Goal: Information Seeking & Learning: Learn about a topic

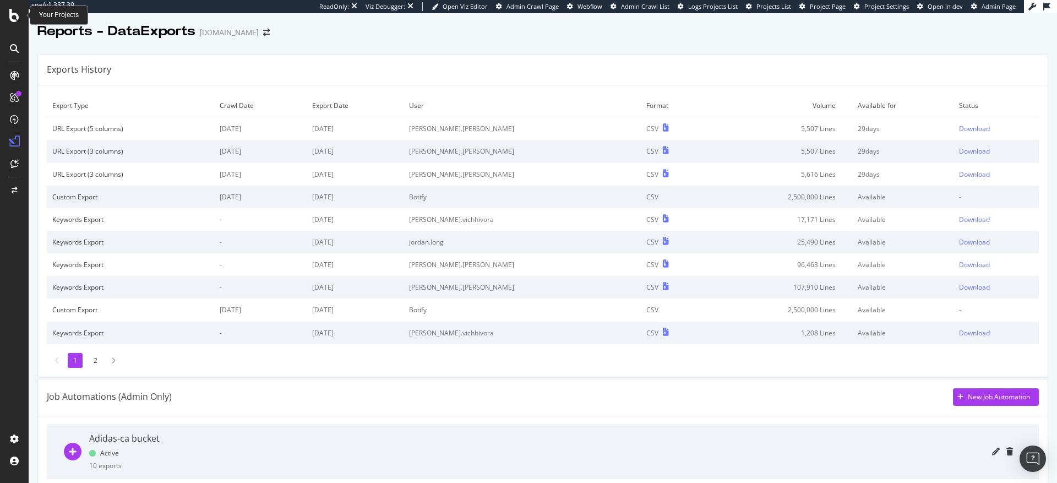
click at [11, 16] on icon at bounding box center [14, 15] width 10 height 13
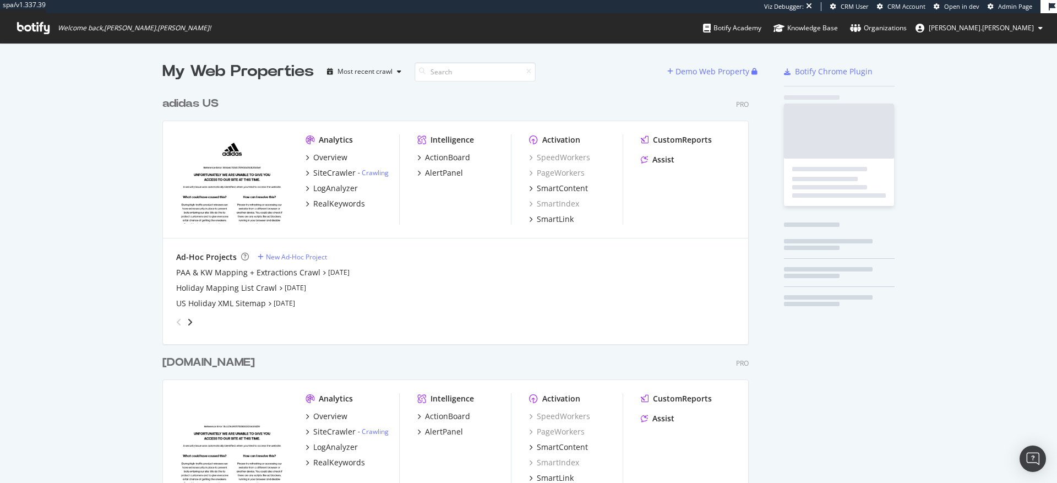
scroll to position [490, 587]
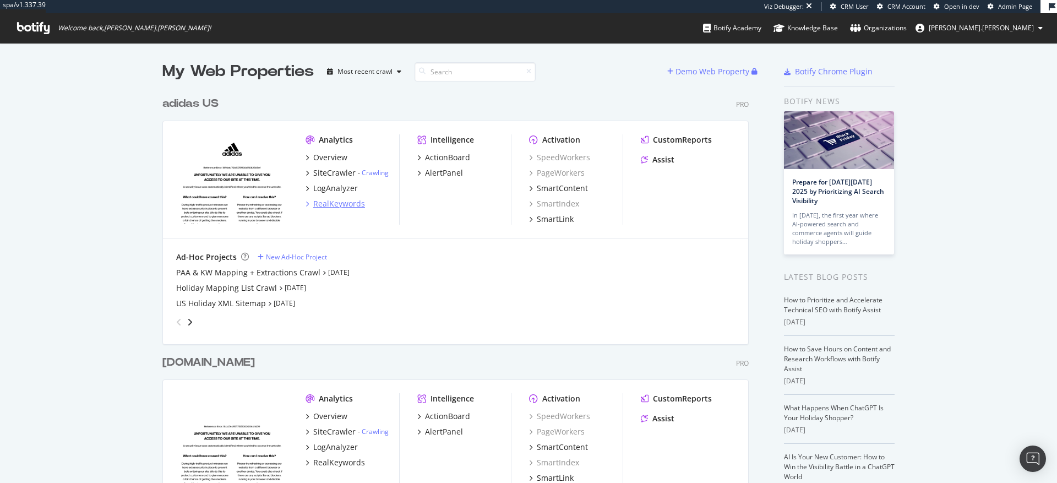
click at [334, 205] on div "RealKeywords" at bounding box center [339, 203] width 52 height 11
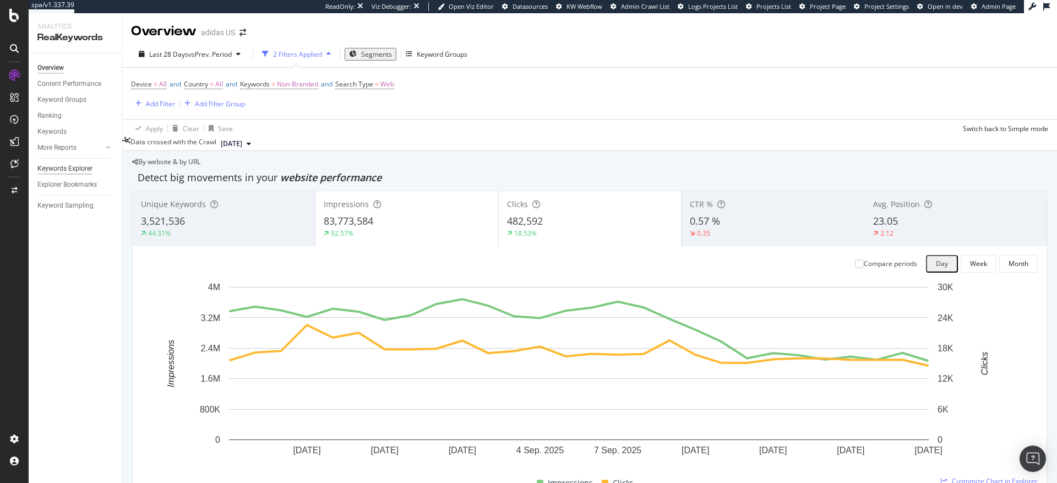
click at [64, 169] on div "Keywords Explorer" at bounding box center [64, 169] width 55 height 12
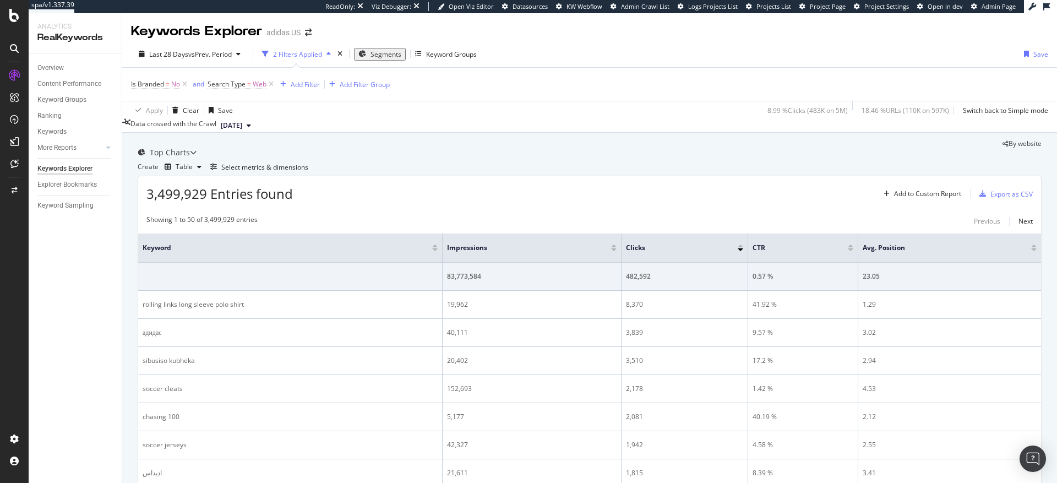
click at [381, 56] on span "Segments" at bounding box center [386, 54] width 31 height 9
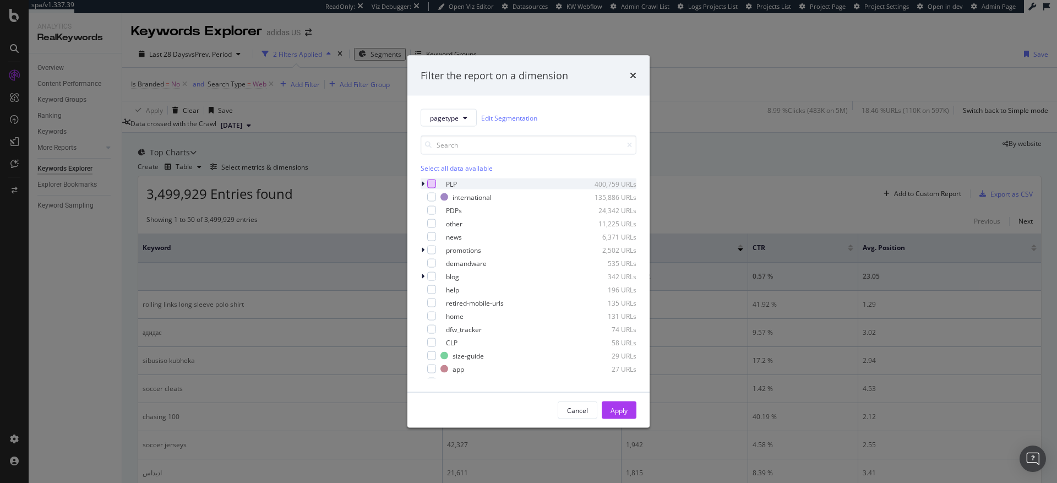
click at [433, 183] on div "modal" at bounding box center [431, 184] width 9 height 9
click at [623, 410] on div "Apply" at bounding box center [619, 409] width 17 height 9
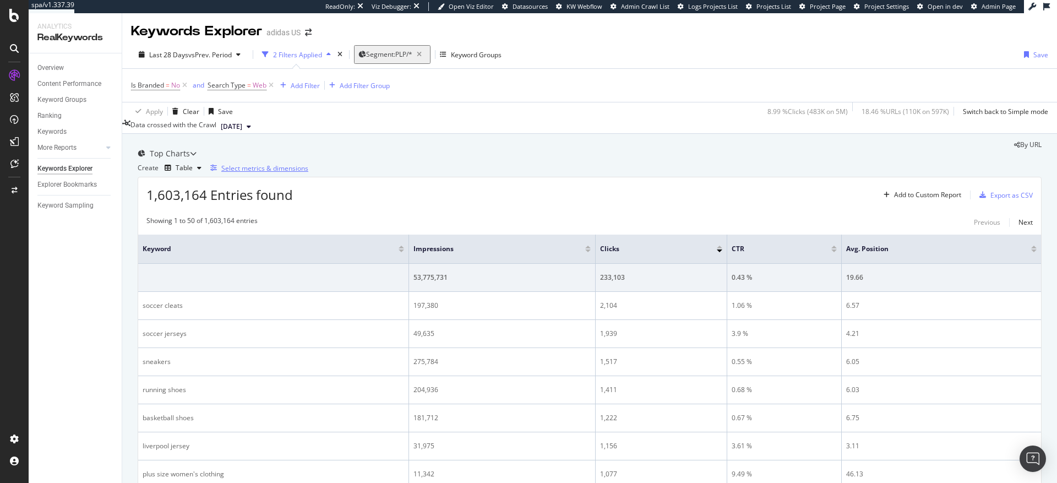
click at [308, 173] on div "Select metrics & dimensions" at bounding box center [264, 168] width 87 height 9
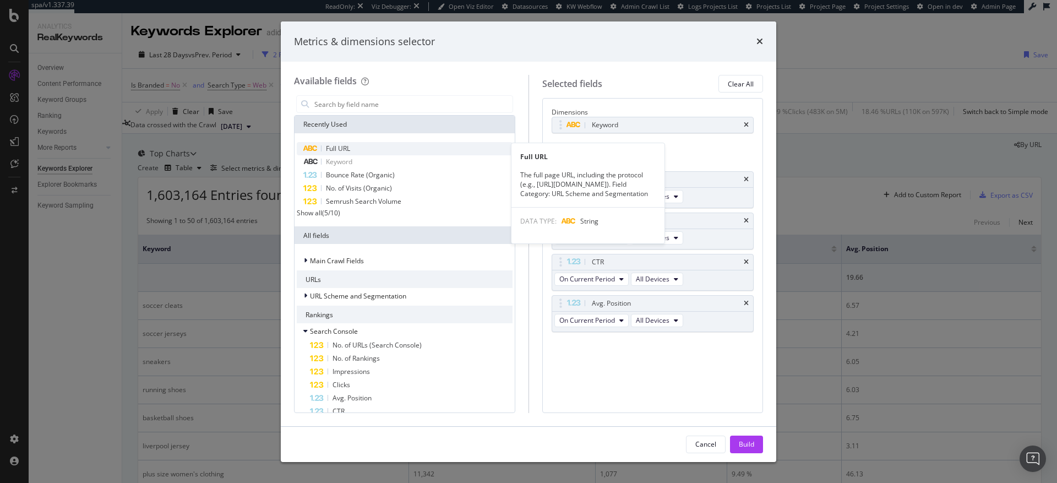
click at [359, 148] on div "Full URL" at bounding box center [405, 148] width 216 height 13
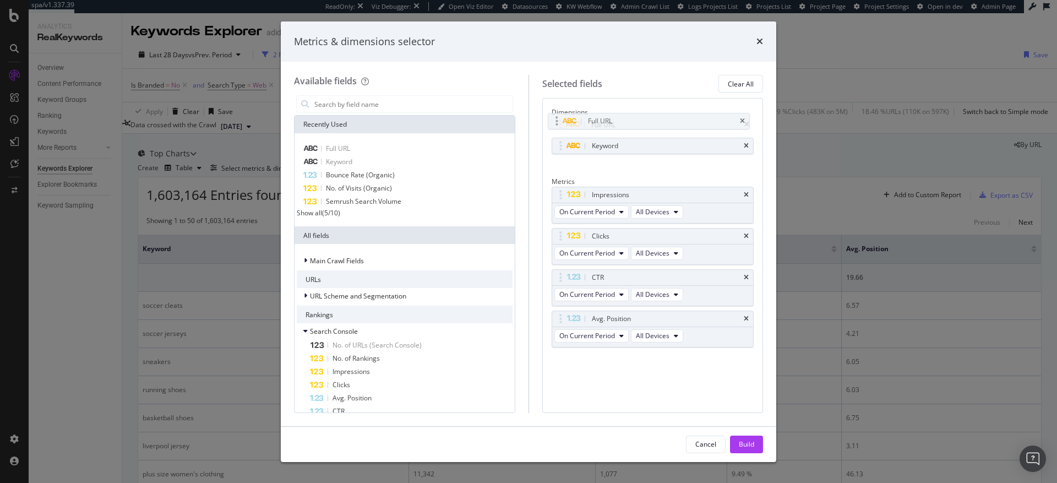
drag, startPoint x: 609, startPoint y: 147, endPoint x: 605, endPoint y: 118, distance: 29.4
click at [605, 118] on body "spa/v1.337.39 ReadOnly: Viz Debugger: Open Viz Editor Datasources KW Webflow Ad…" at bounding box center [528, 241] width 1057 height 483
click at [747, 149] on icon "times" at bounding box center [746, 146] width 5 height 7
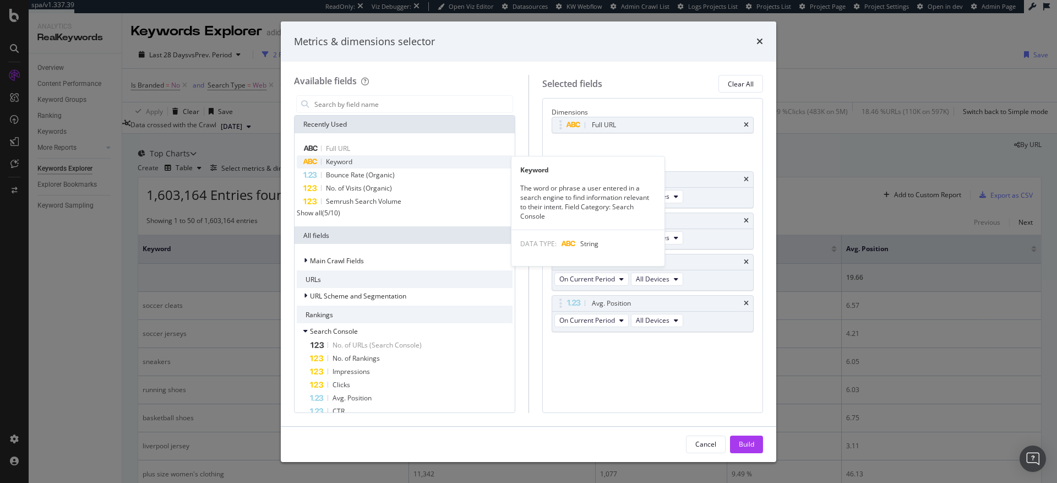
click at [354, 158] on div "Keyword" at bounding box center [405, 161] width 216 height 13
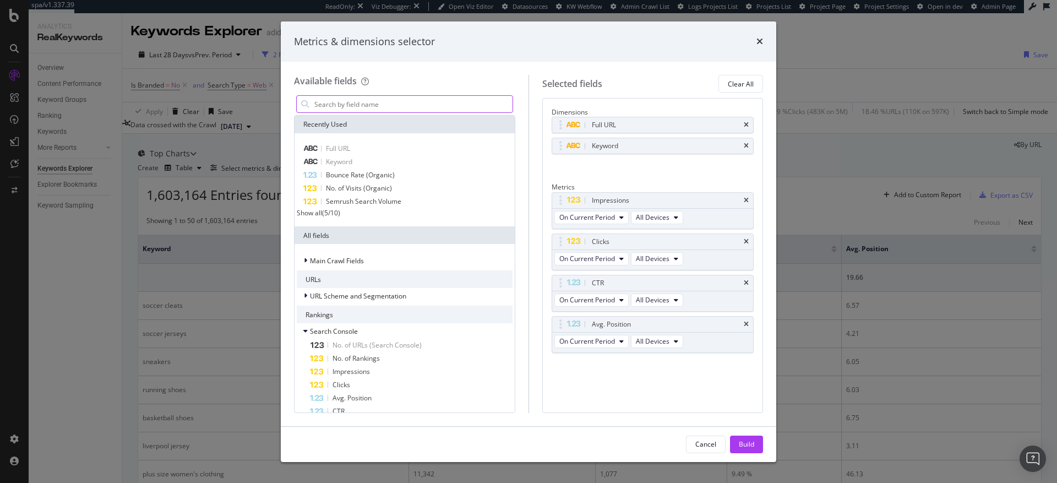
click at [390, 102] on input "modal" at bounding box center [412, 104] width 199 height 17
click at [375, 102] on input "modal" at bounding box center [412, 104] width 199 height 17
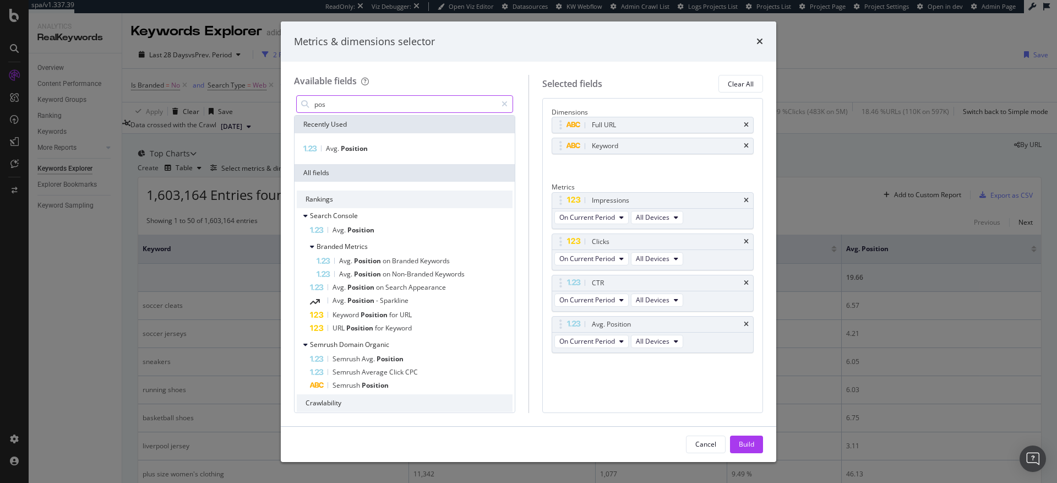
type input "pos"
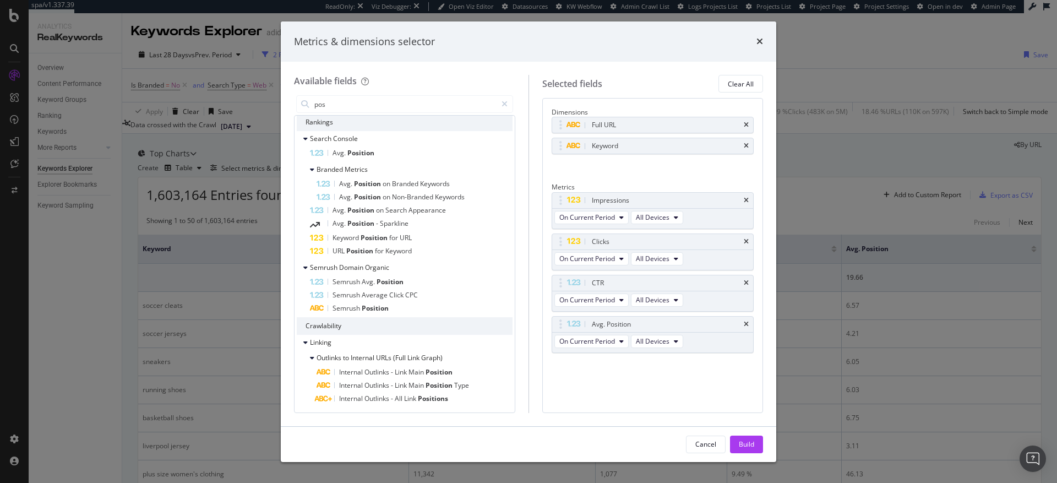
scroll to position [76, 0]
click at [365, 240] on span "Position" at bounding box center [375, 238] width 29 height 9
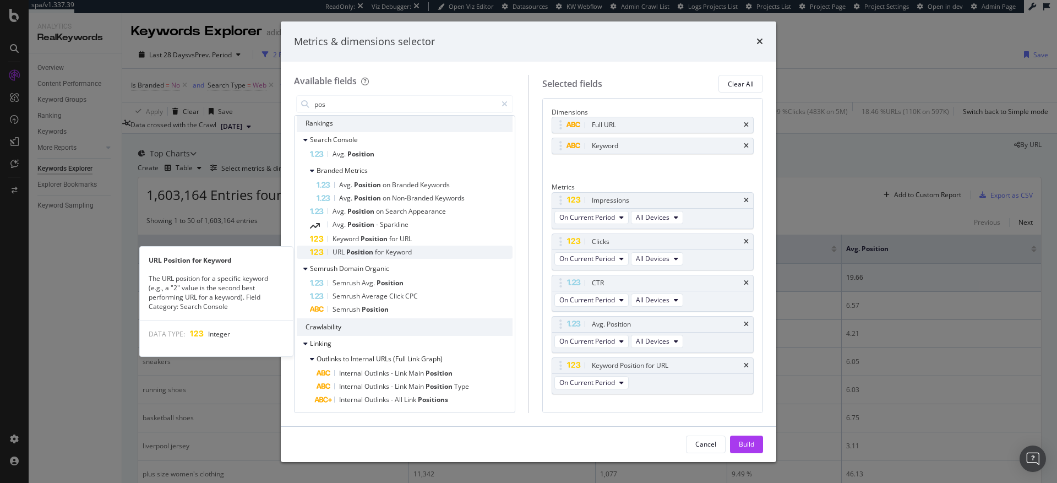
click at [365, 254] on span "Position" at bounding box center [360, 251] width 29 height 9
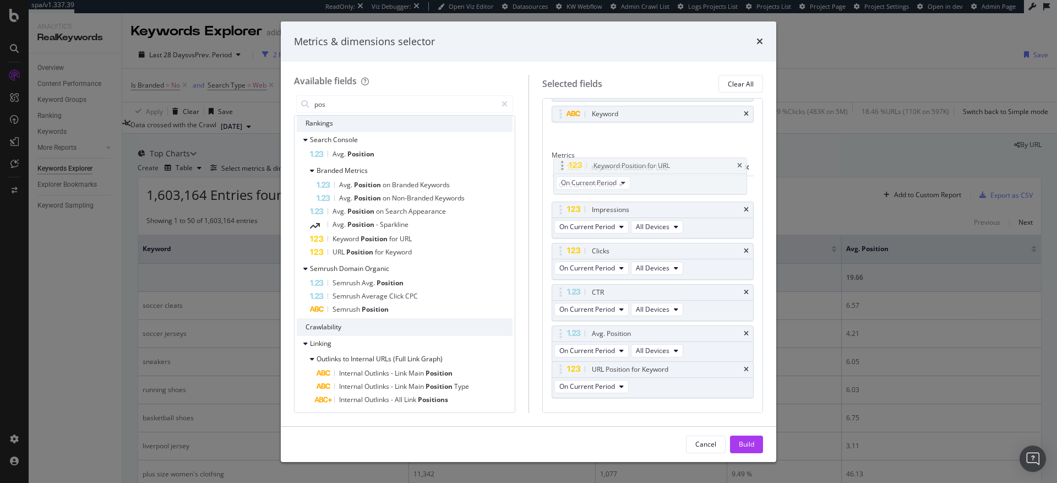
drag, startPoint x: 645, startPoint y: 351, endPoint x: 647, endPoint y: 175, distance: 176.8
click at [647, 175] on body "spa/v1.337.39 ReadOnly: Viz Debugger: Open Viz Editor Datasources KW Webflow Ad…" at bounding box center [528, 241] width 1057 height 483
click at [746, 446] on div "Build" at bounding box center [746, 443] width 15 height 9
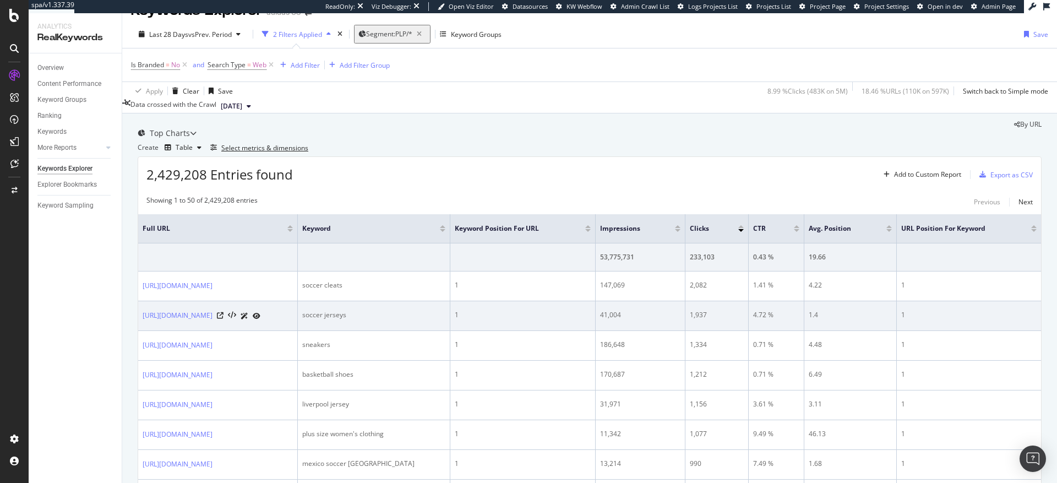
scroll to position [37, 0]
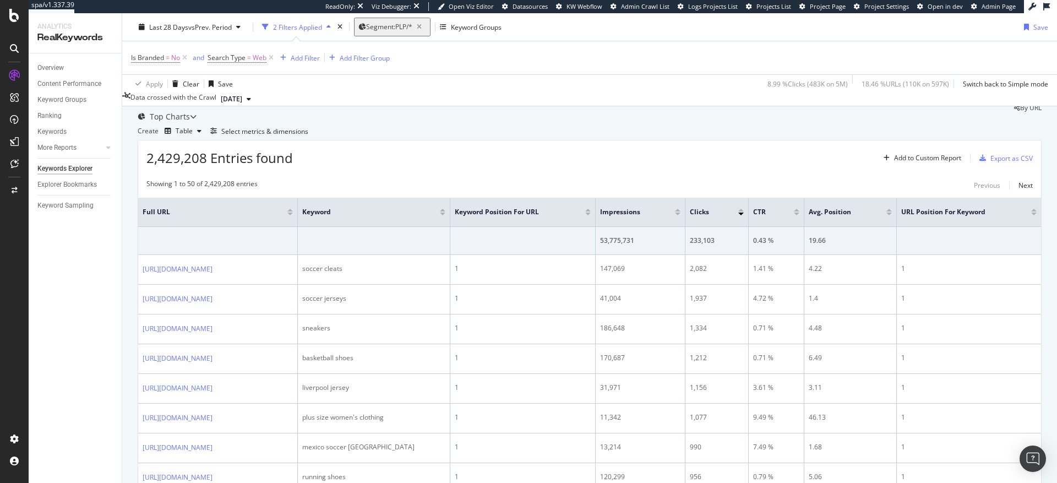
click at [293, 215] on div at bounding box center [290, 214] width 6 height 3
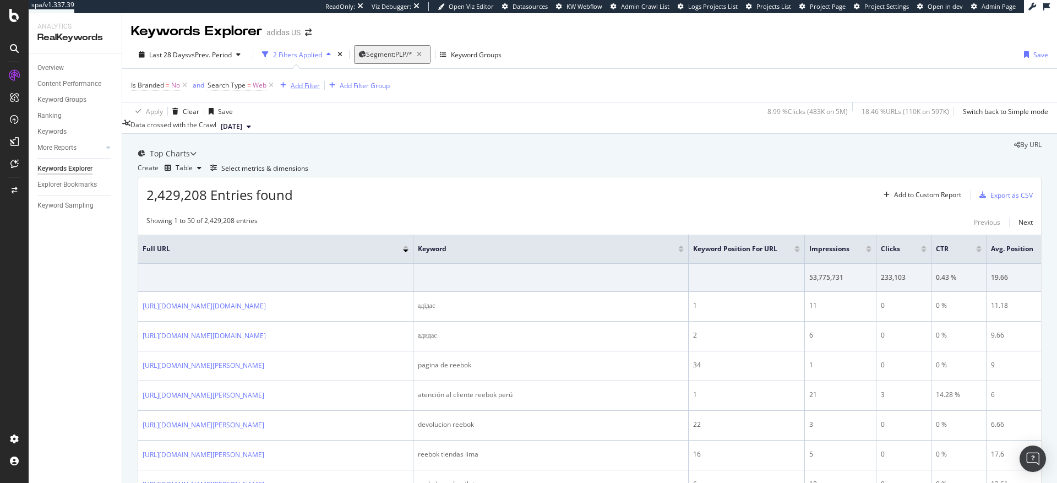
click at [308, 86] on div "Add Filter" at bounding box center [305, 85] width 29 height 9
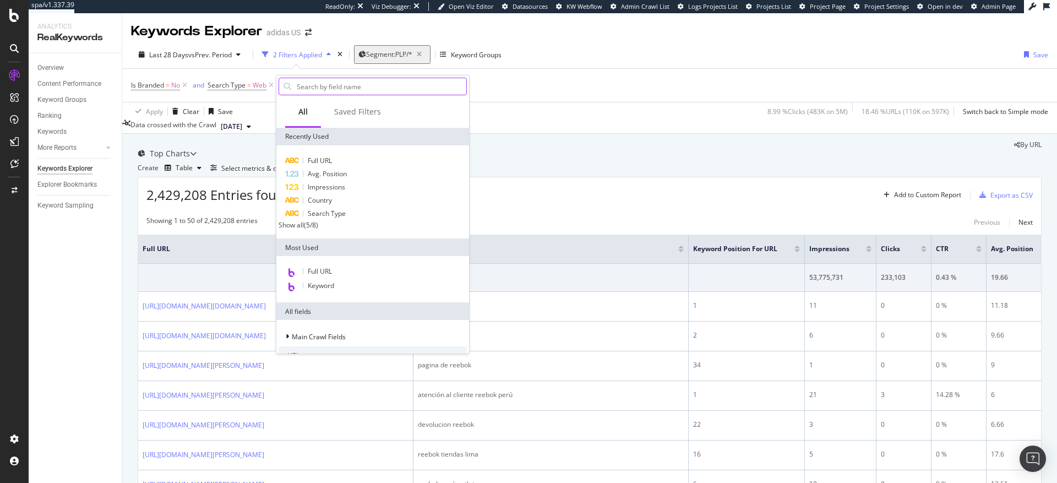
click at [324, 84] on input "text" at bounding box center [381, 86] width 171 height 17
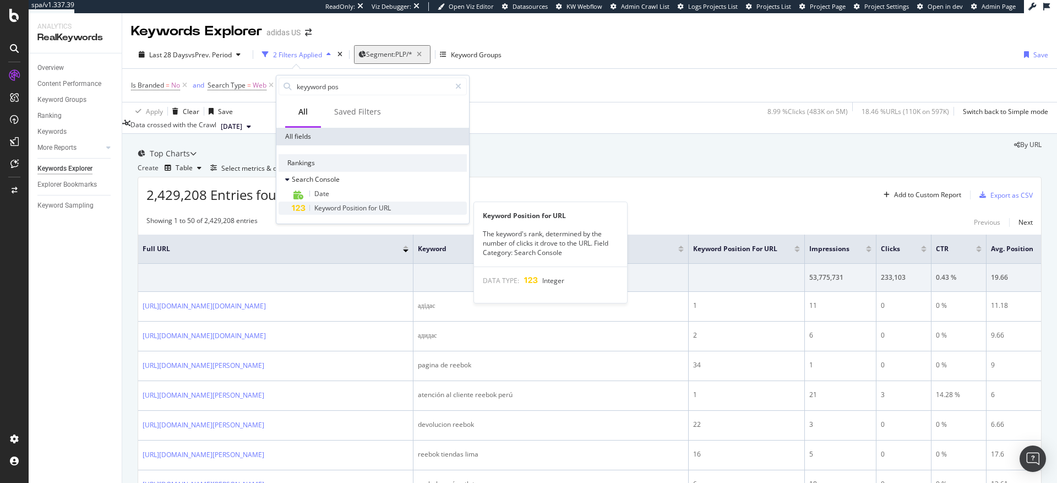
type input "keyyword pos"
click at [329, 206] on span "Keyword" at bounding box center [328, 207] width 28 height 9
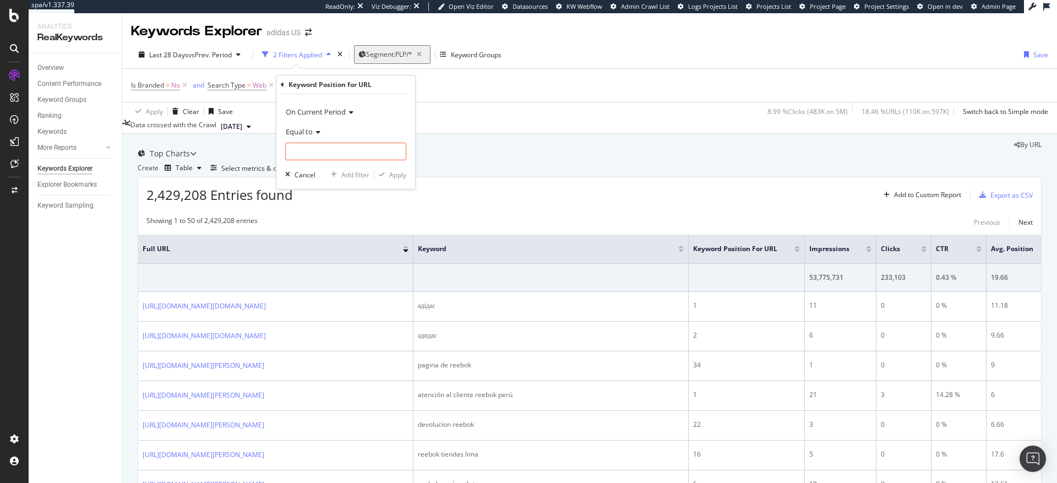
click at [302, 130] on span "Equal to" at bounding box center [299, 132] width 27 height 10
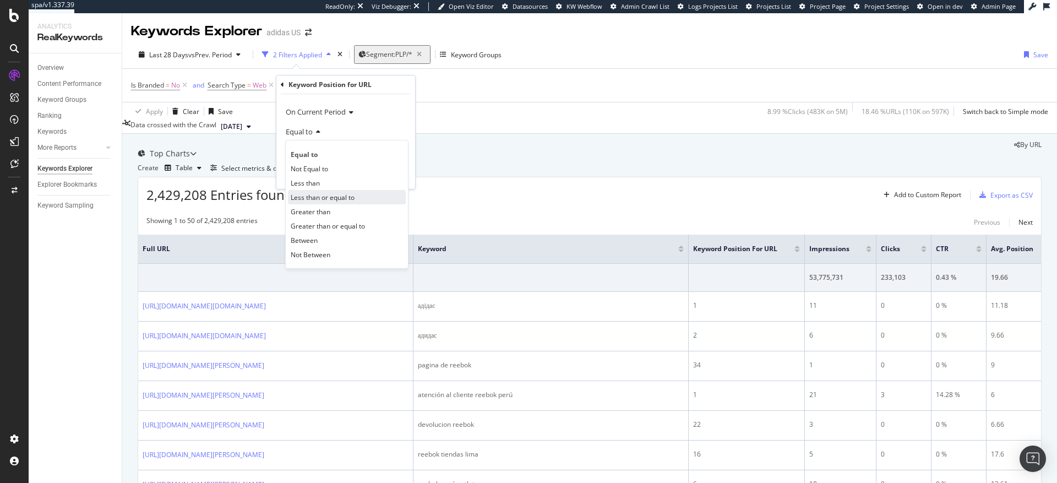
click at [314, 200] on span "Less than or equal to" at bounding box center [323, 197] width 64 height 9
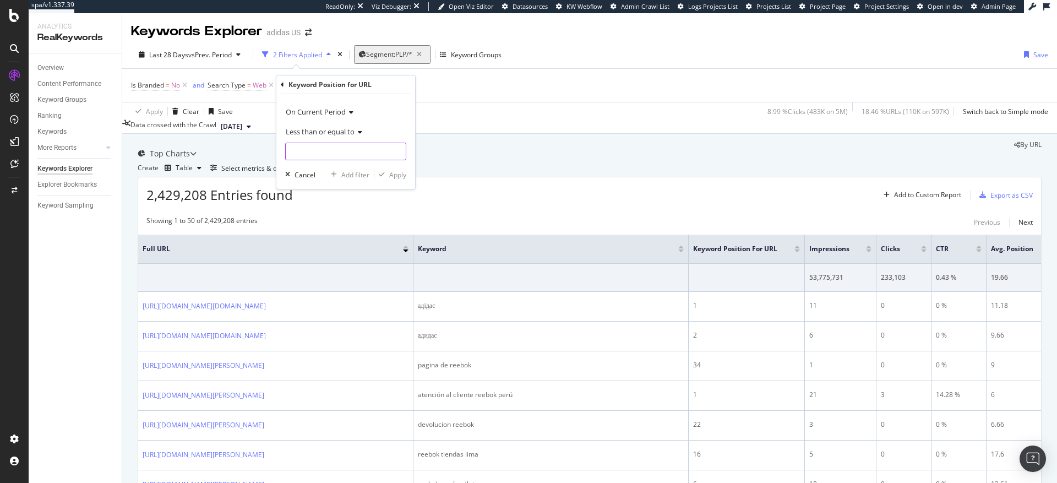
click at [331, 154] on input "number" at bounding box center [345, 152] width 121 height 18
type input "5"
click at [397, 178] on div "Apply" at bounding box center [397, 174] width 17 height 9
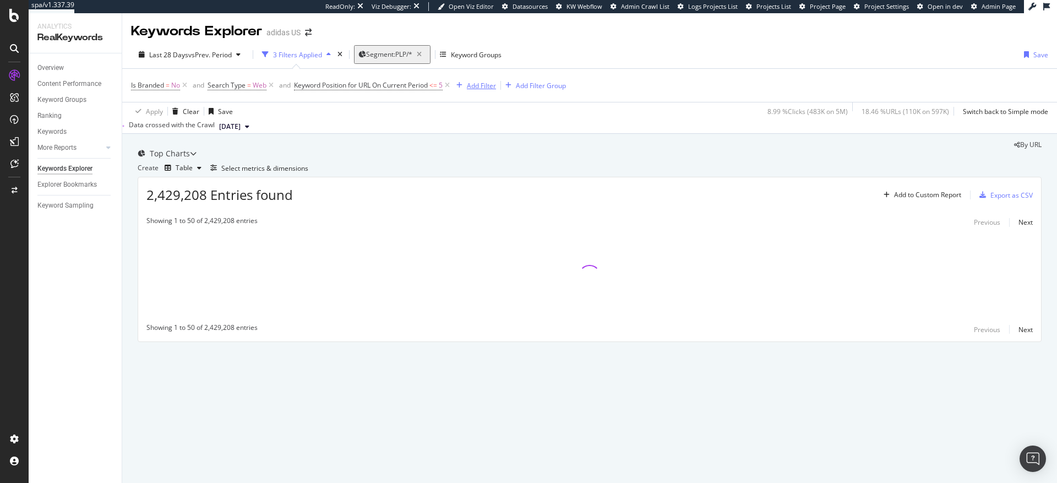
click at [483, 89] on div "Add Filter" at bounding box center [481, 85] width 29 height 9
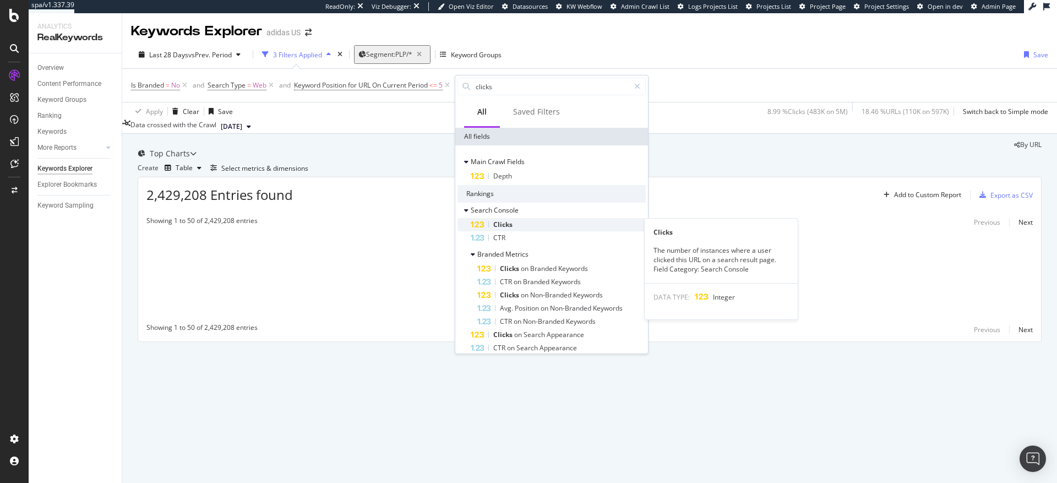
type input "clicks"
click at [519, 227] on div "Clicks" at bounding box center [558, 224] width 175 height 13
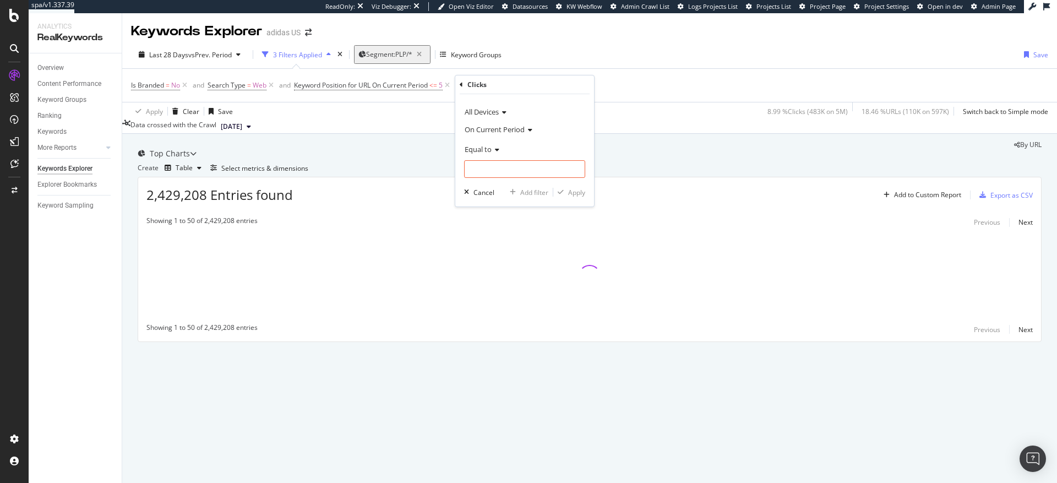
click at [488, 154] on div "Equal to" at bounding box center [524, 149] width 121 height 18
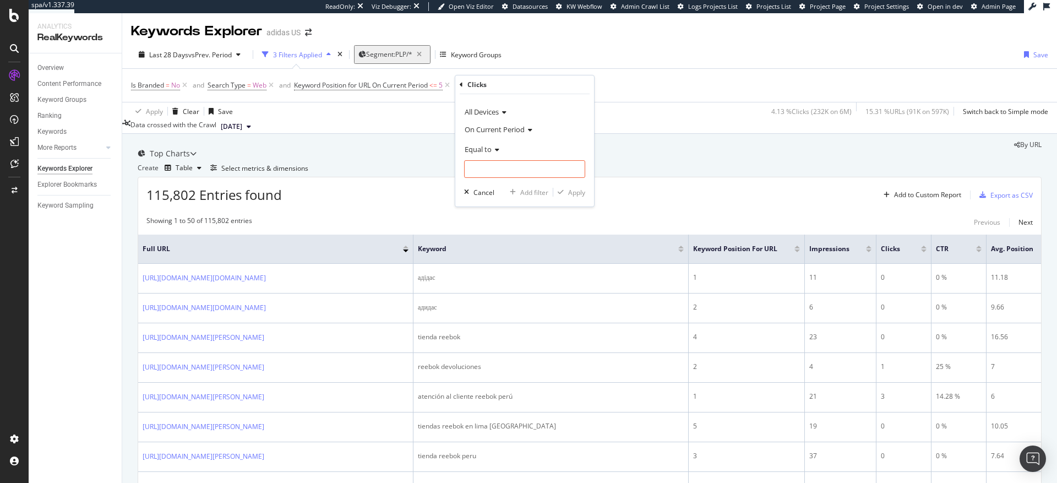
click at [479, 152] on span "Equal to" at bounding box center [478, 149] width 27 height 10
click at [490, 231] on span "Greater than" at bounding box center [490, 229] width 40 height 9
click at [507, 170] on input "number" at bounding box center [524, 169] width 121 height 18
type input "0"
click at [581, 195] on div "Apply" at bounding box center [576, 192] width 17 height 9
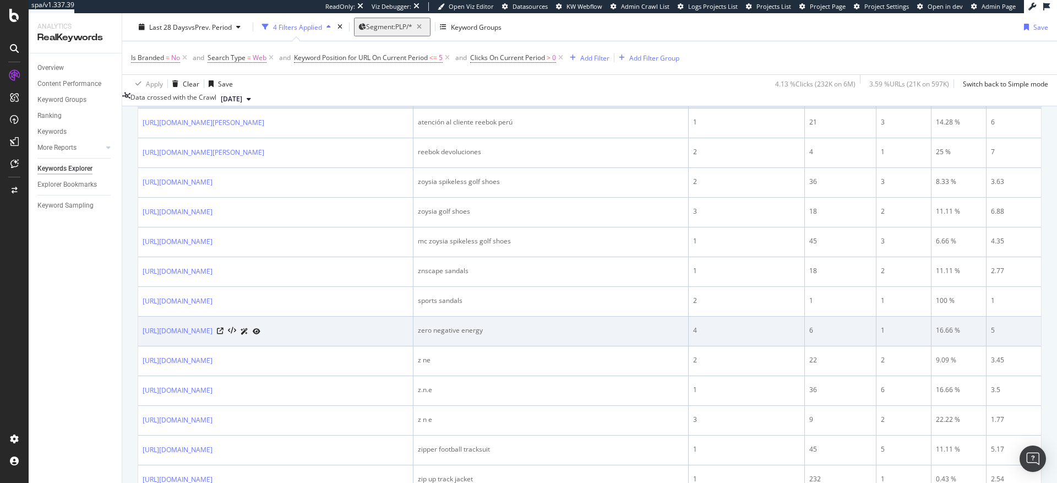
scroll to position [171, 0]
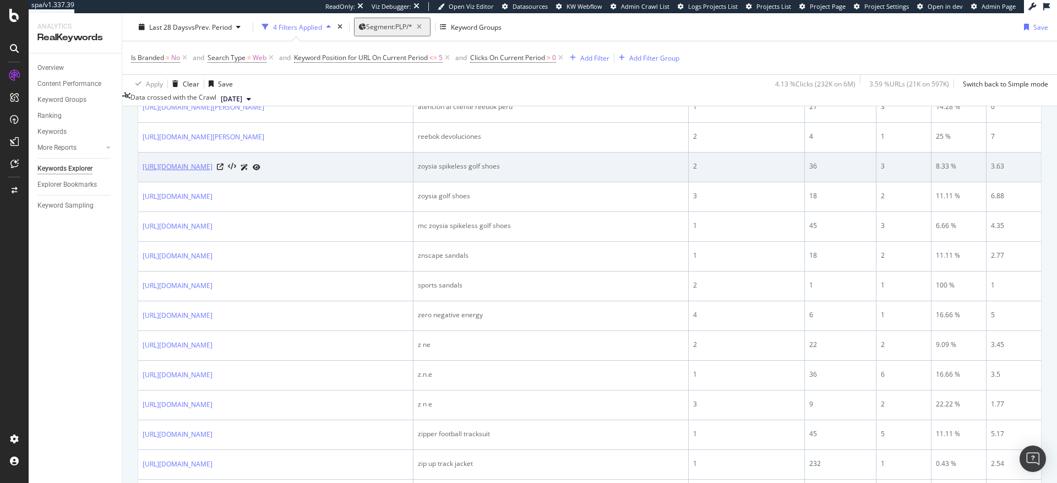
click at [213, 172] on link "[URL][DOMAIN_NAME]" at bounding box center [178, 166] width 70 height 11
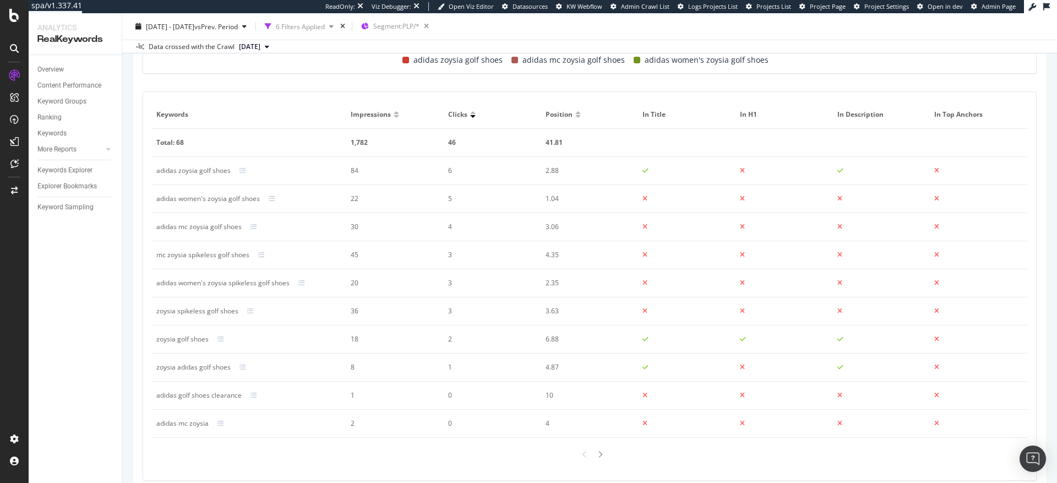
scroll to position [496, 0]
click at [61, 151] on div "More Reports" at bounding box center [56, 150] width 39 height 12
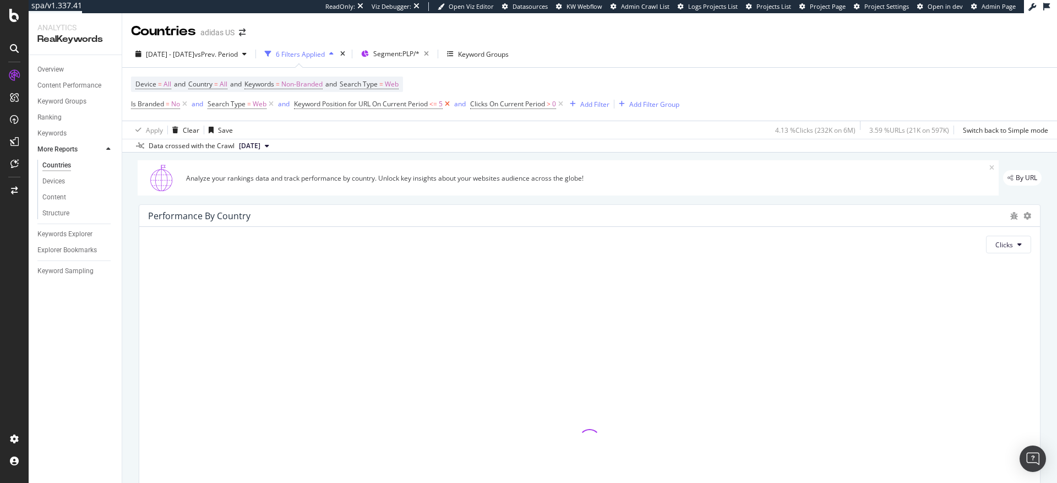
click at [452, 104] on icon at bounding box center [447, 104] width 9 height 11
click at [385, 104] on icon at bounding box center [384, 104] width 9 height 11
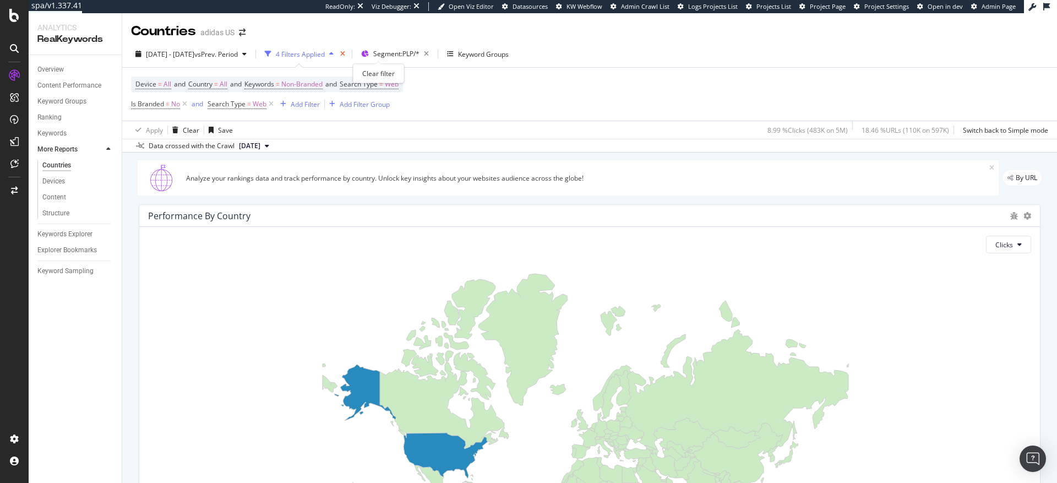
click at [345, 53] on icon "times" at bounding box center [342, 54] width 5 height 7
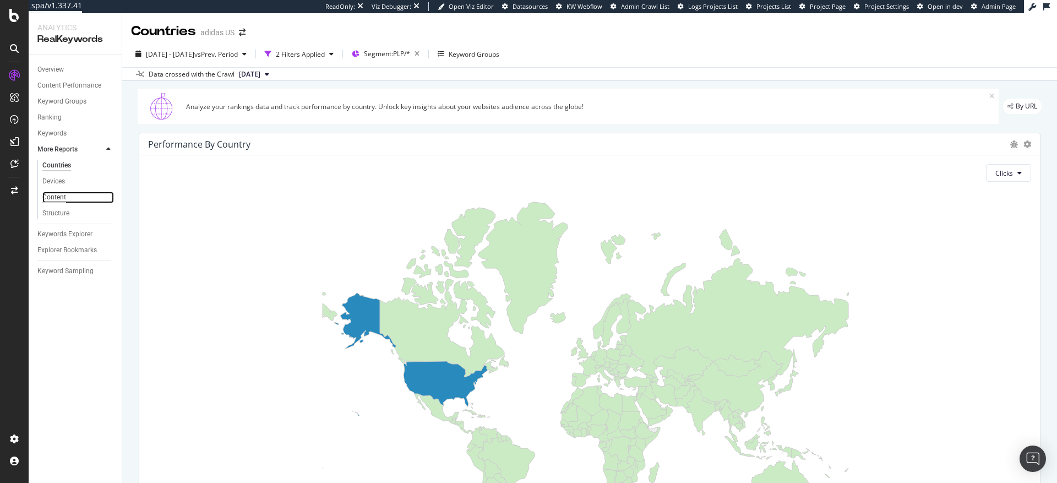
click at [55, 198] on div "Content" at bounding box center [54, 198] width 24 height 12
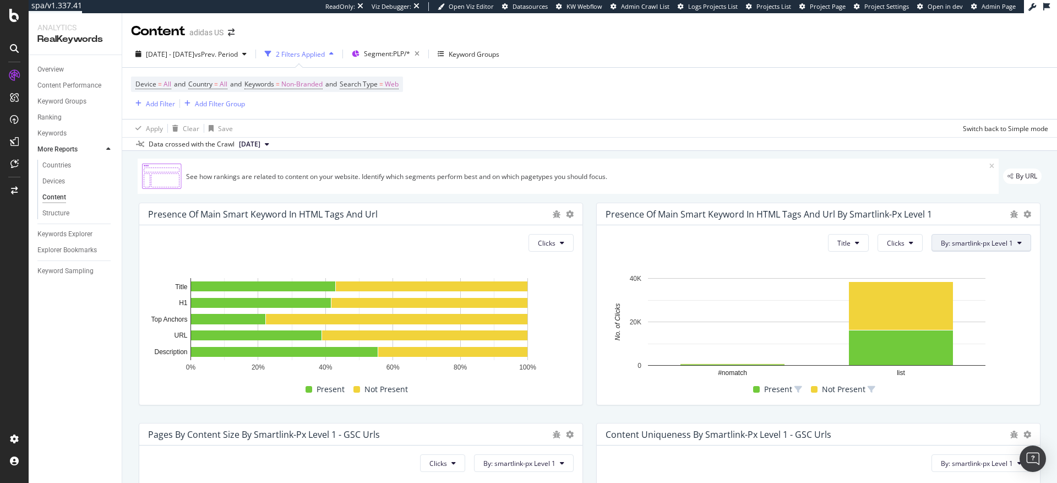
click at [972, 237] on button "By: smartlink-px Level 1" at bounding box center [982, 243] width 100 height 18
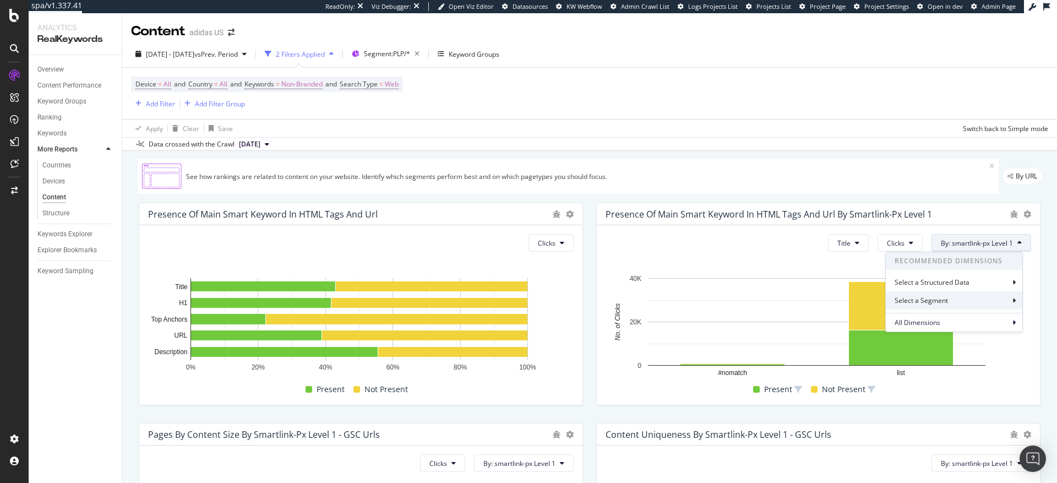
click at [955, 296] on div "Select a Segment" at bounding box center [954, 300] width 137 height 18
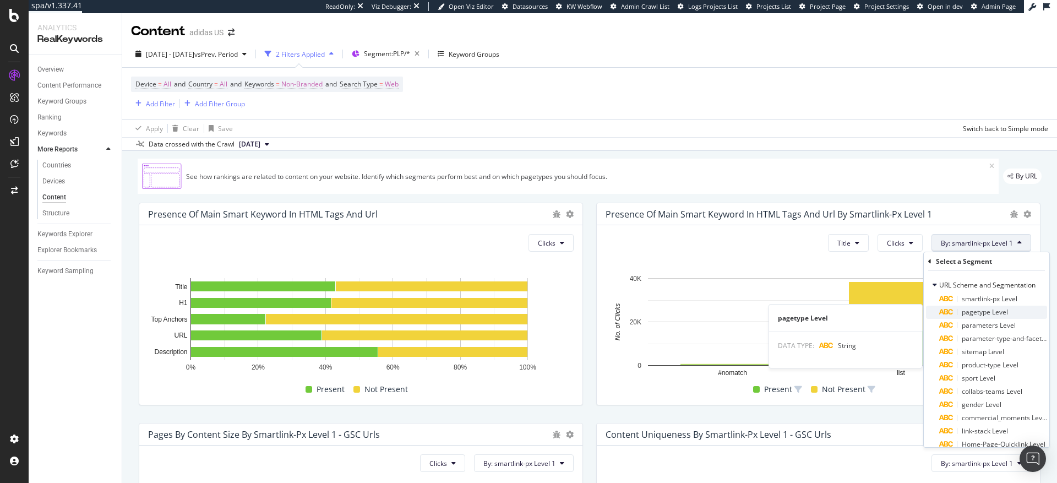
scroll to position [4, 0]
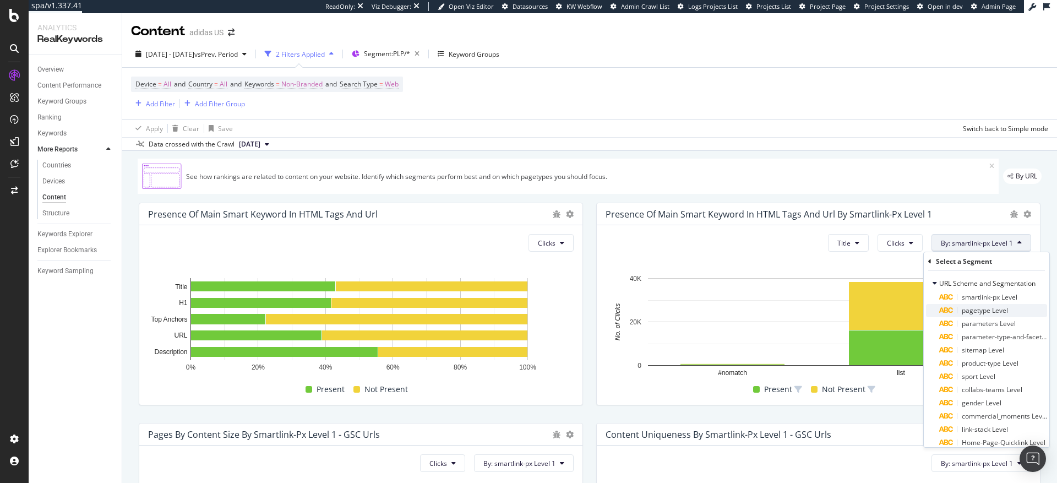
click at [990, 312] on span "pagetype Level" at bounding box center [985, 310] width 46 height 9
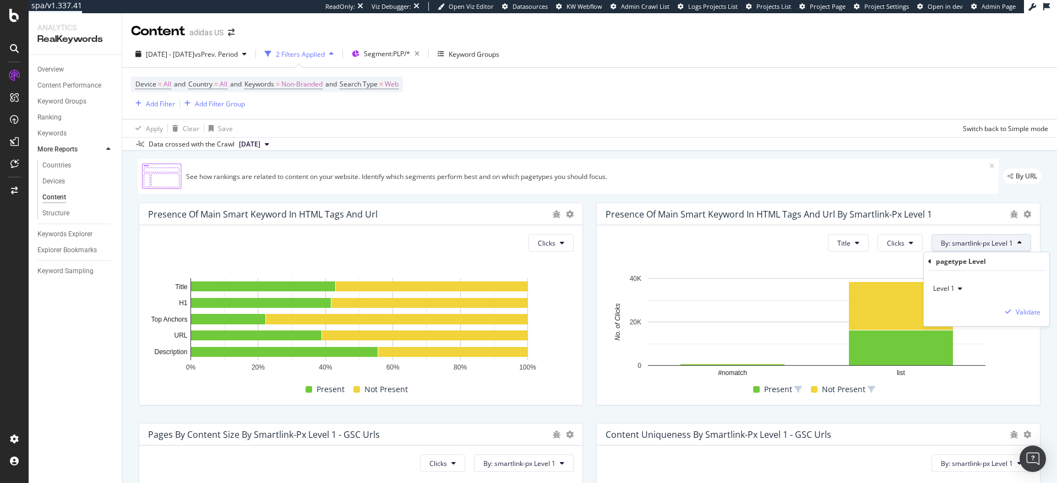
click at [953, 289] on span "Level 1" at bounding box center [943, 288] width 21 height 9
click at [971, 264] on div "pagetype Level" at bounding box center [961, 261] width 50 height 9
click at [957, 246] on span "By: smartlink-px Level 1" at bounding box center [977, 242] width 72 height 9
click at [958, 243] on span "By: smartlink-px Level 1" at bounding box center [977, 242] width 72 height 9
click at [940, 301] on div "Select a Segment" at bounding box center [923, 300] width 56 height 9
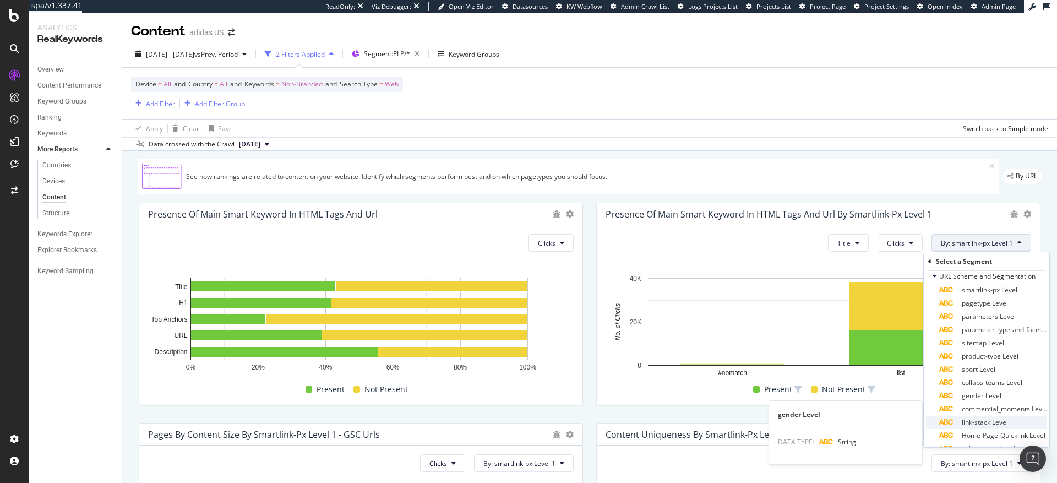
scroll to position [0, 0]
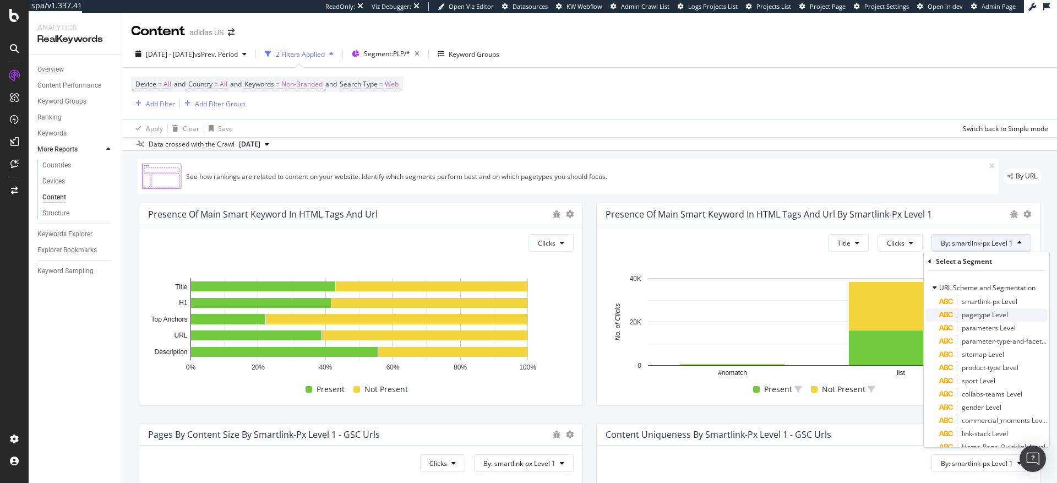
click at [987, 314] on span "pagetype Level" at bounding box center [985, 314] width 46 height 9
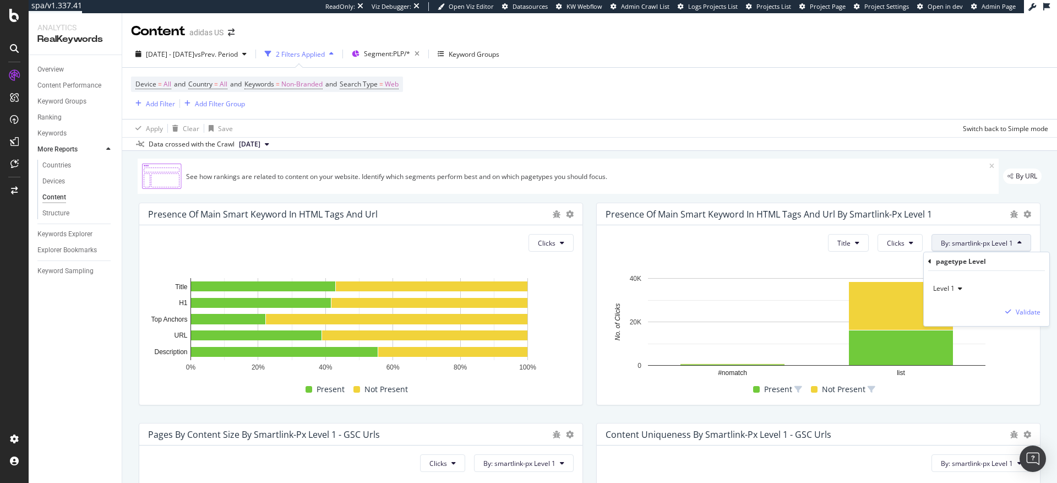
click at [942, 287] on span "Level 1" at bounding box center [943, 288] width 21 height 9
click at [867, 164] on div "See how rankings are related to content on your website. Identify which segment…" at bounding box center [568, 176] width 861 height 35
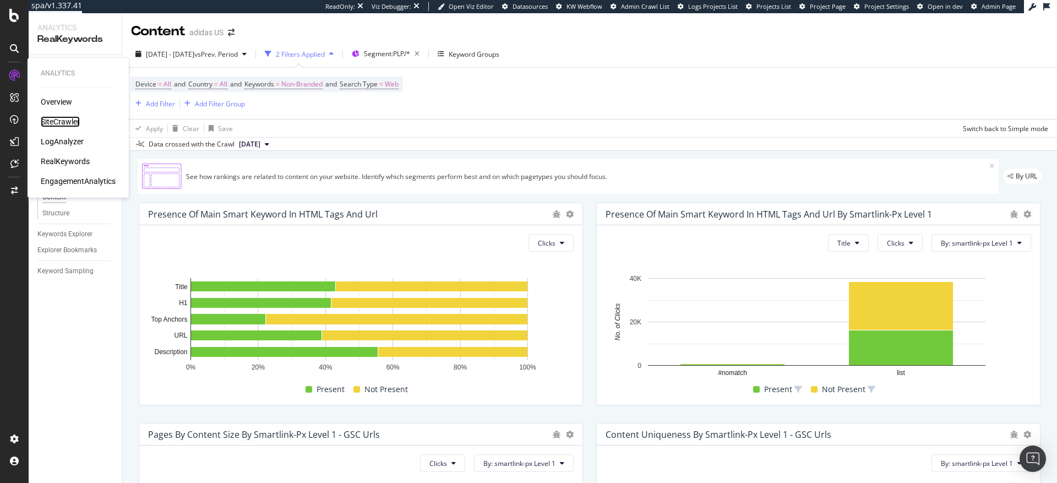
click at [58, 123] on div "SiteCrawler" at bounding box center [60, 121] width 39 height 11
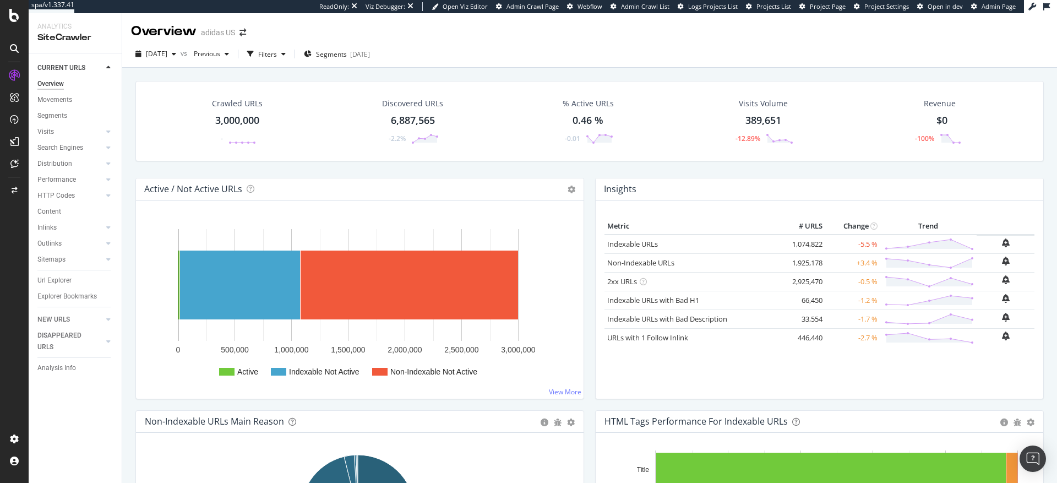
click at [49, 213] on div "Content" at bounding box center [49, 212] width 24 height 12
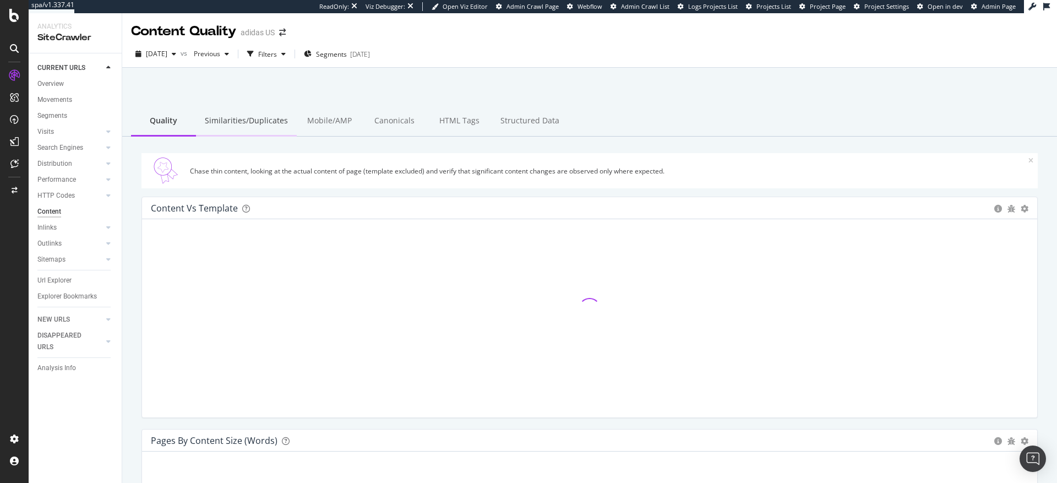
click at [246, 121] on div "Similarities/Duplicates" at bounding box center [246, 121] width 101 height 30
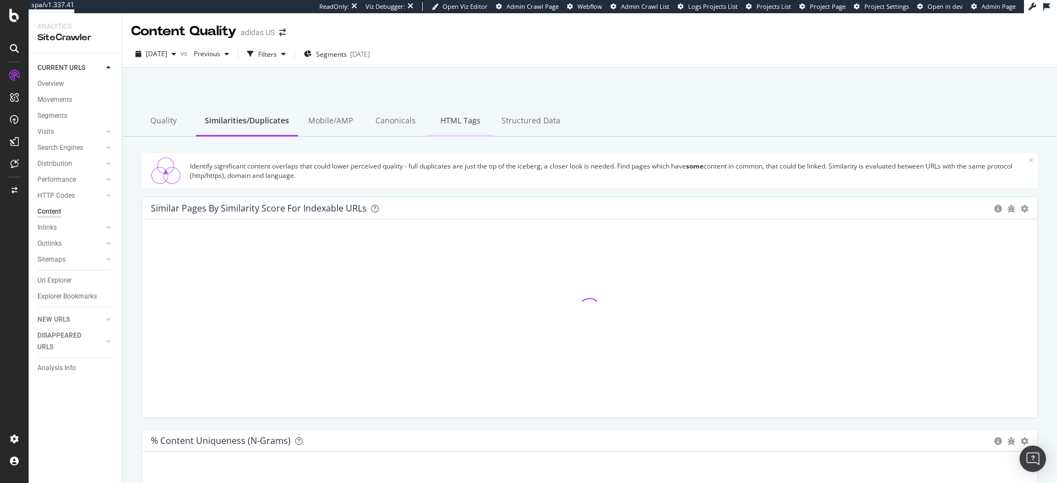
click at [452, 122] on div "HTML Tags" at bounding box center [460, 121] width 65 height 30
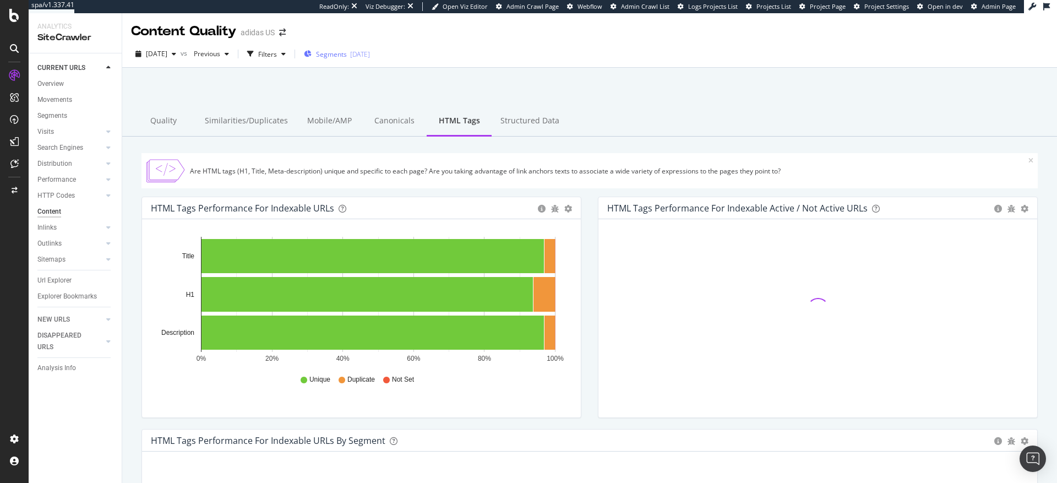
click at [347, 56] on span "Segments" at bounding box center [331, 54] width 31 height 9
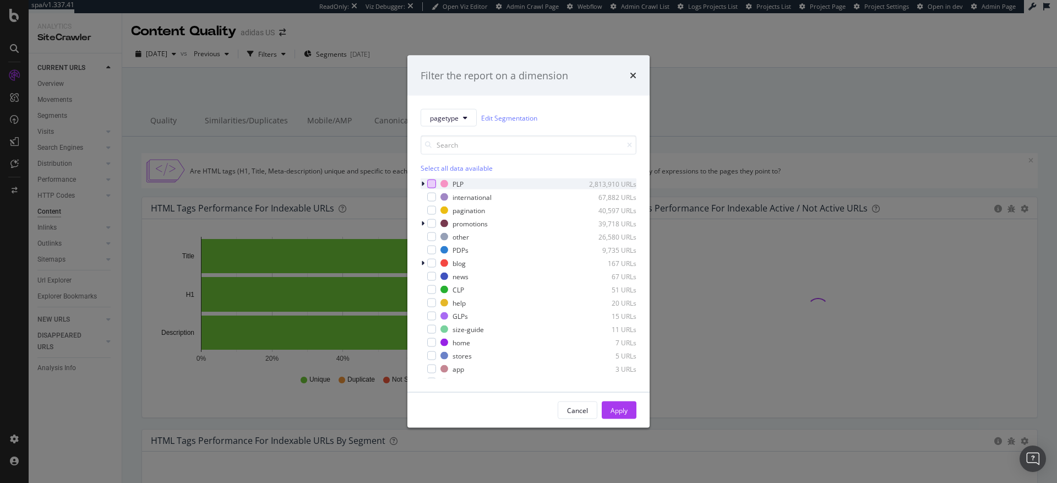
click at [429, 182] on div "modal" at bounding box center [431, 184] width 9 height 9
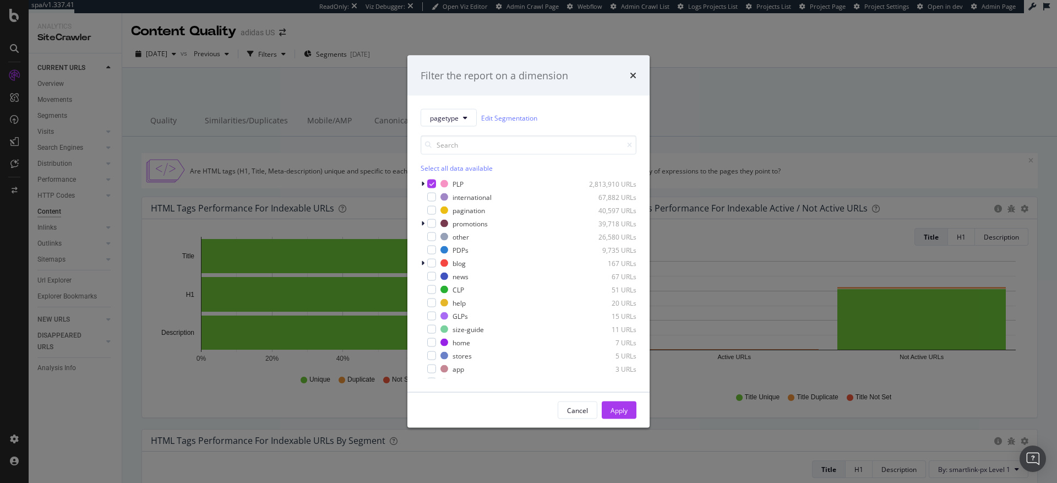
click at [637, 78] on div "Filter the report on a dimension" at bounding box center [529, 75] width 242 height 41
click at [632, 75] on icon "times" at bounding box center [633, 75] width 7 height 9
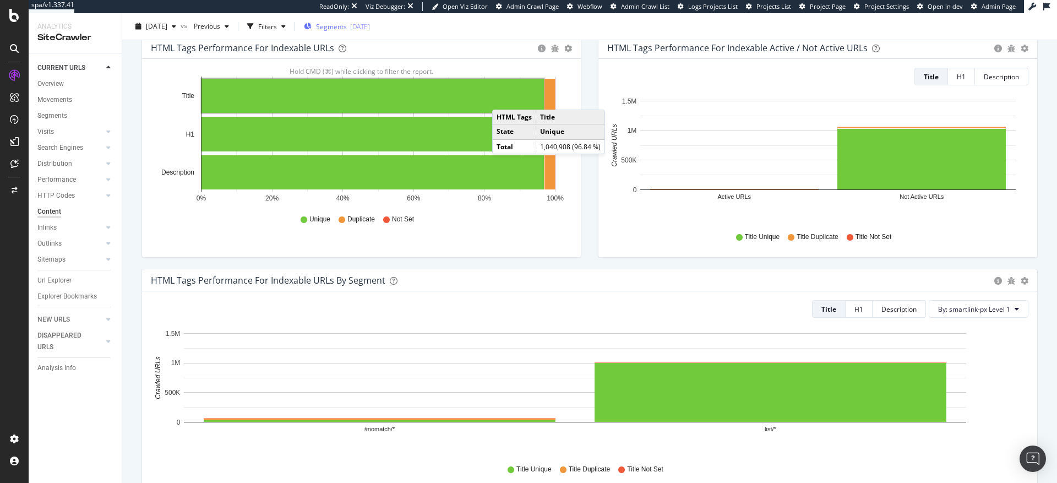
scroll to position [150, 0]
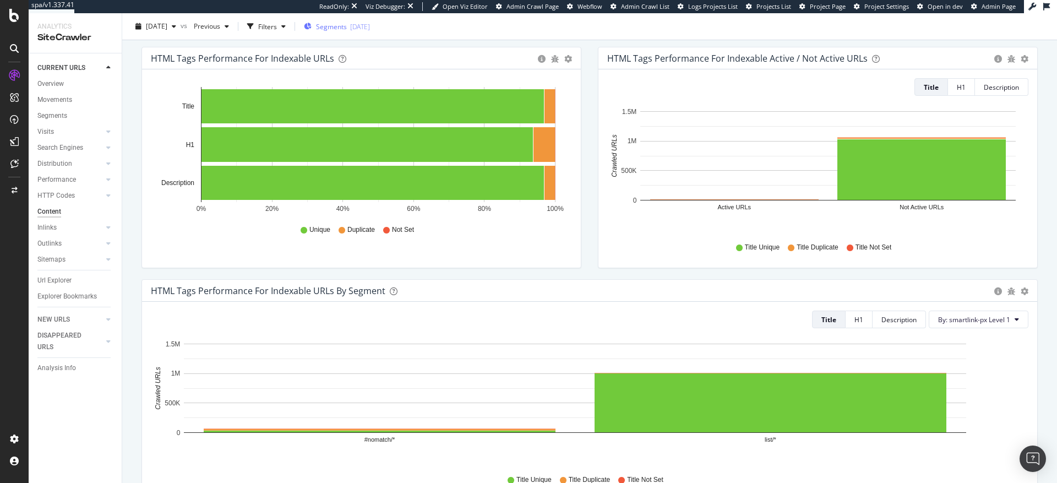
click at [370, 30] on div "Segments 2025-09-22" at bounding box center [337, 25] width 66 height 9
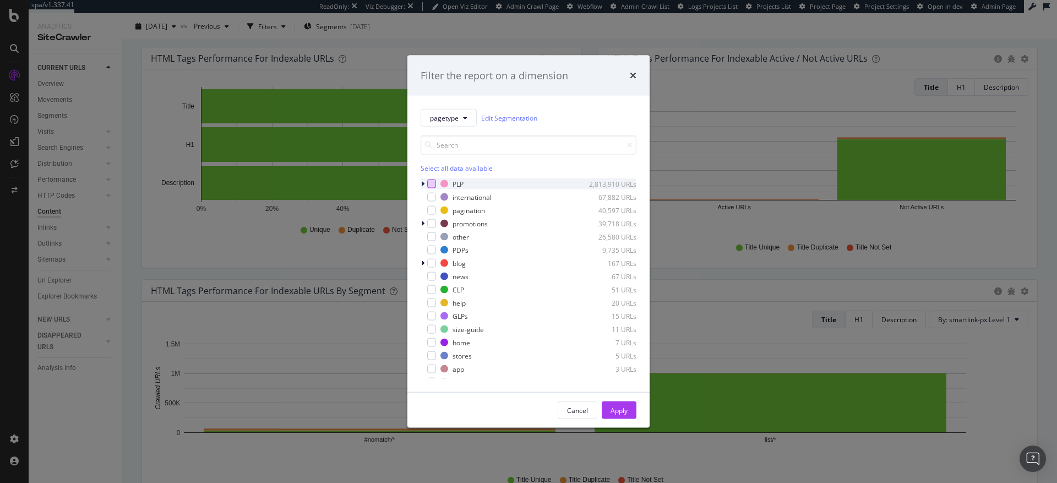
click at [433, 183] on div "modal" at bounding box center [431, 184] width 9 height 9
click at [621, 411] on div "Apply" at bounding box center [619, 409] width 17 height 9
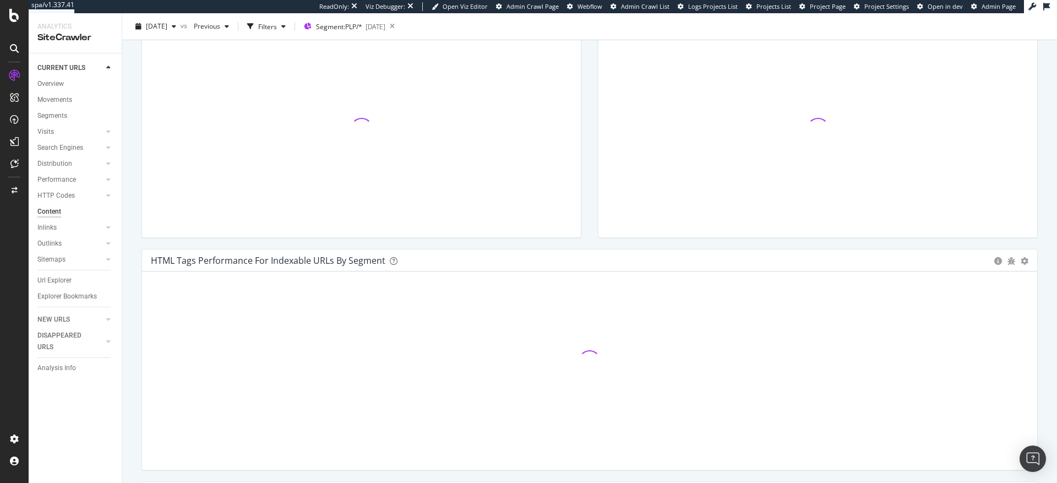
scroll to position [172, 0]
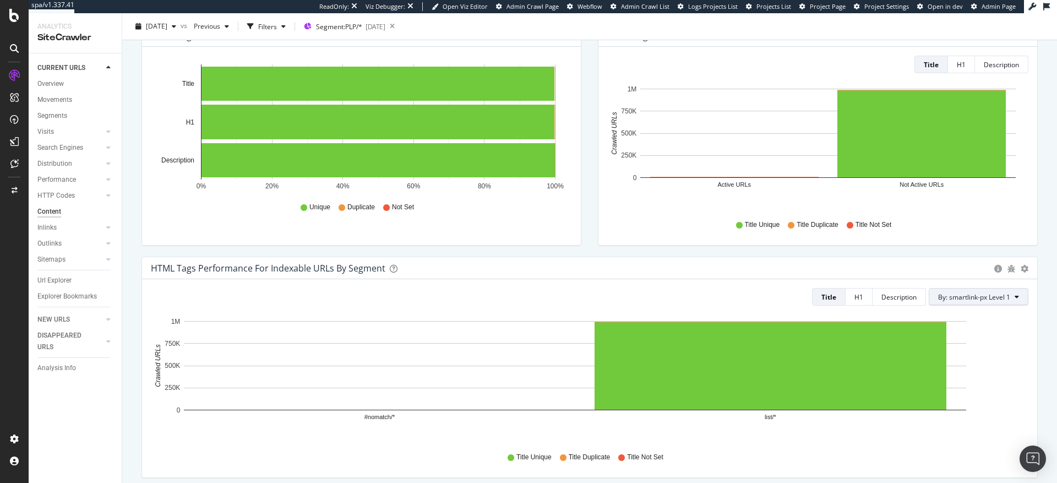
click at [947, 297] on span "By: smartlink-px Level 1" at bounding box center [974, 296] width 72 height 9
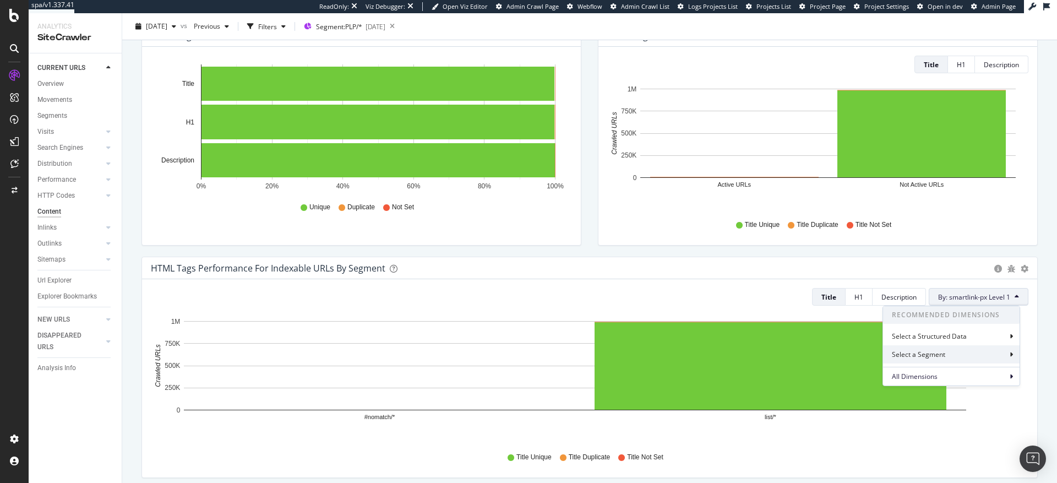
click at [946, 352] on div "Select a Segment" at bounding box center [920, 354] width 56 height 9
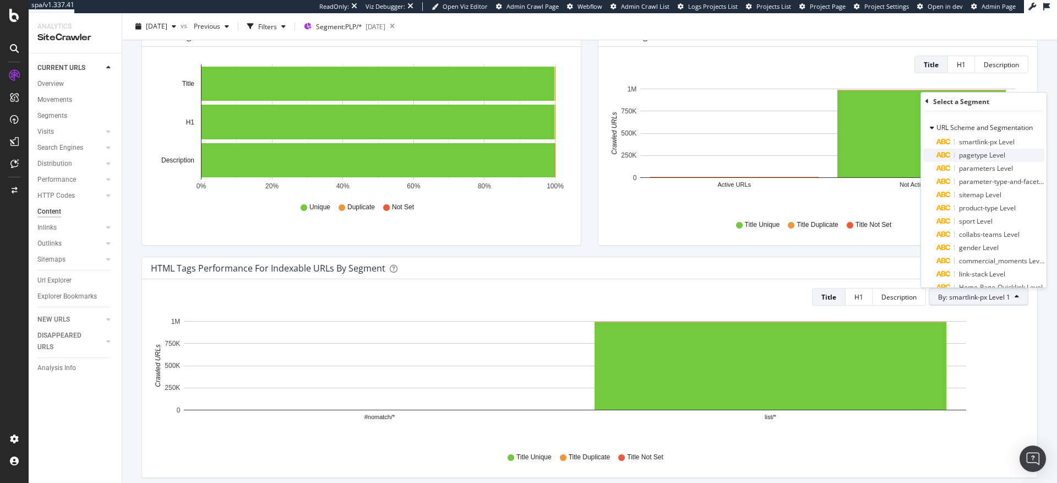
click at [981, 158] on span "pagetype Level" at bounding box center [982, 154] width 46 height 9
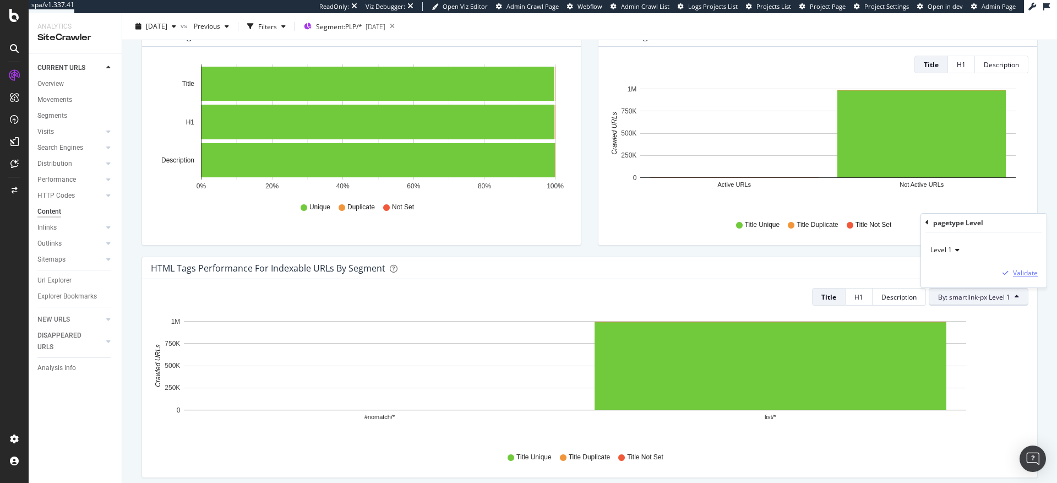
click at [1022, 274] on div "Validate" at bounding box center [1025, 272] width 25 height 9
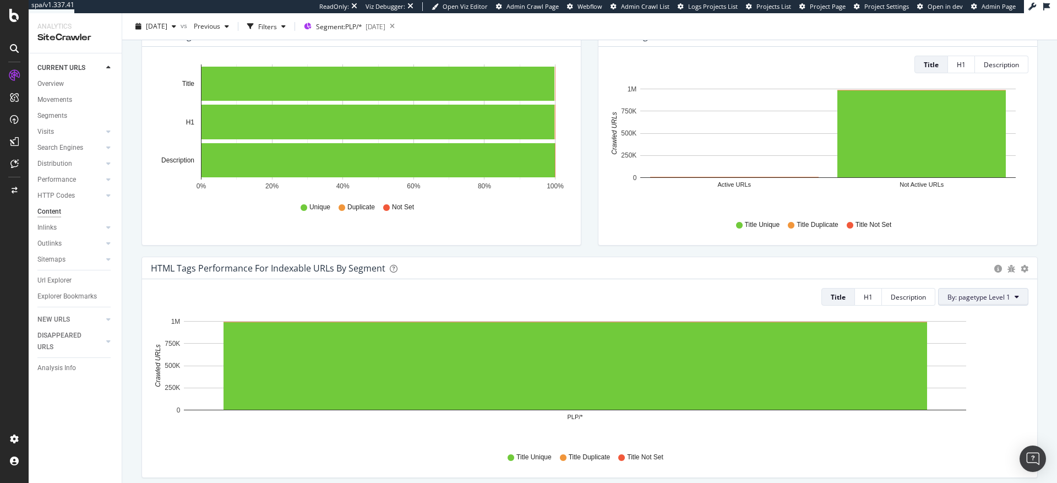
click at [978, 299] on span "By: pagetype Level 1" at bounding box center [979, 296] width 63 height 9
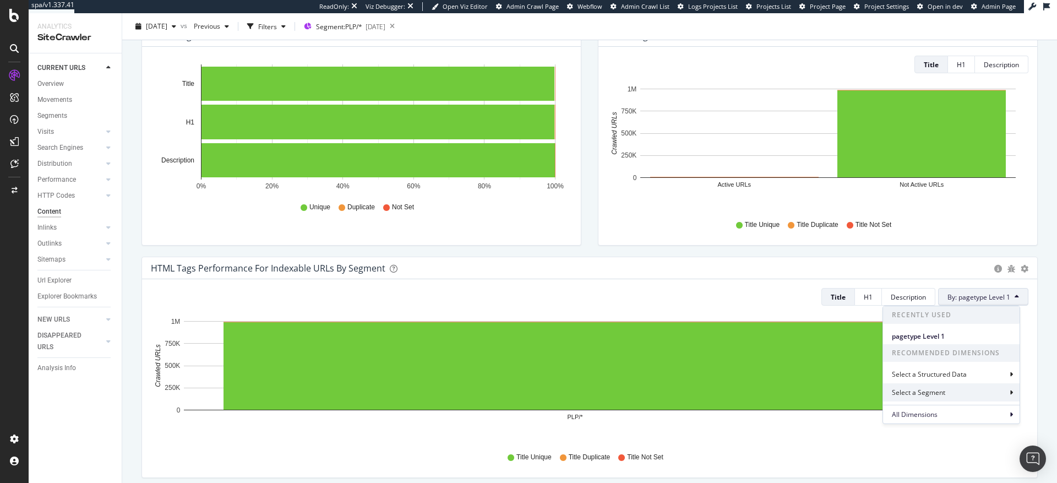
click at [942, 393] on div "Select a Segment" at bounding box center [920, 392] width 56 height 9
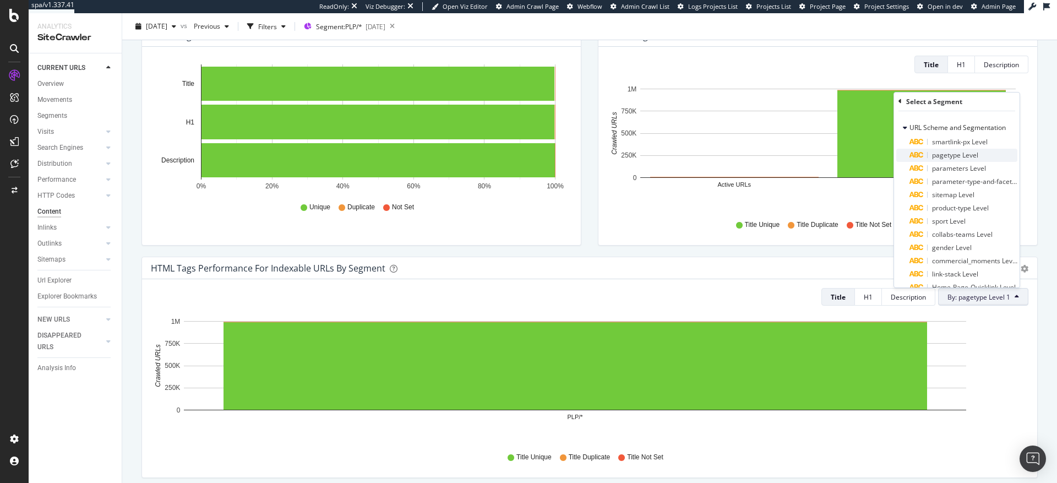
click at [949, 156] on span "pagetype Level" at bounding box center [955, 154] width 46 height 9
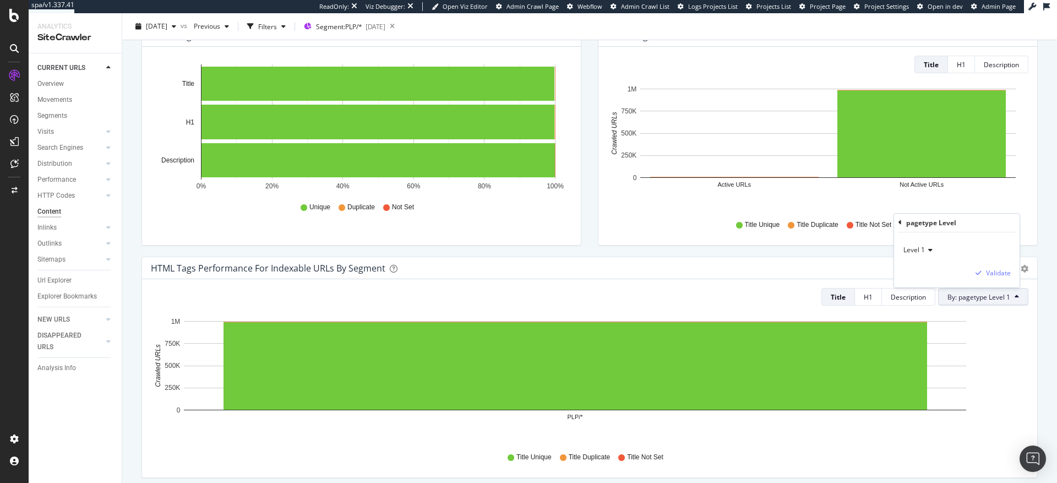
click at [930, 250] on icon at bounding box center [929, 250] width 8 height 7
click at [987, 222] on div "pagetype Level" at bounding box center [957, 223] width 117 height 19
click at [715, 275] on div "HTML Tags Performance for Indexable URLs by Segment Bar (by Value) Bar (by Perc…" at bounding box center [589, 268] width 895 height 22
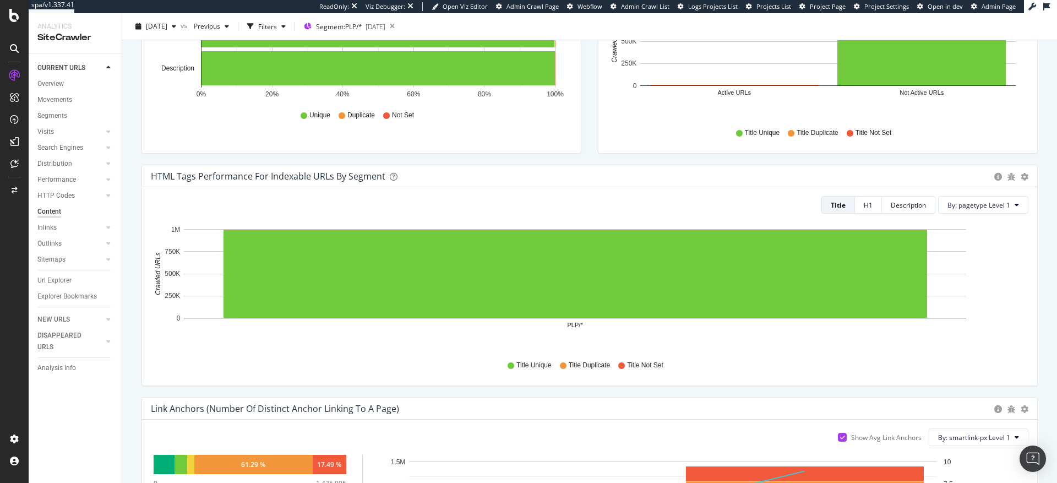
scroll to position [214, 0]
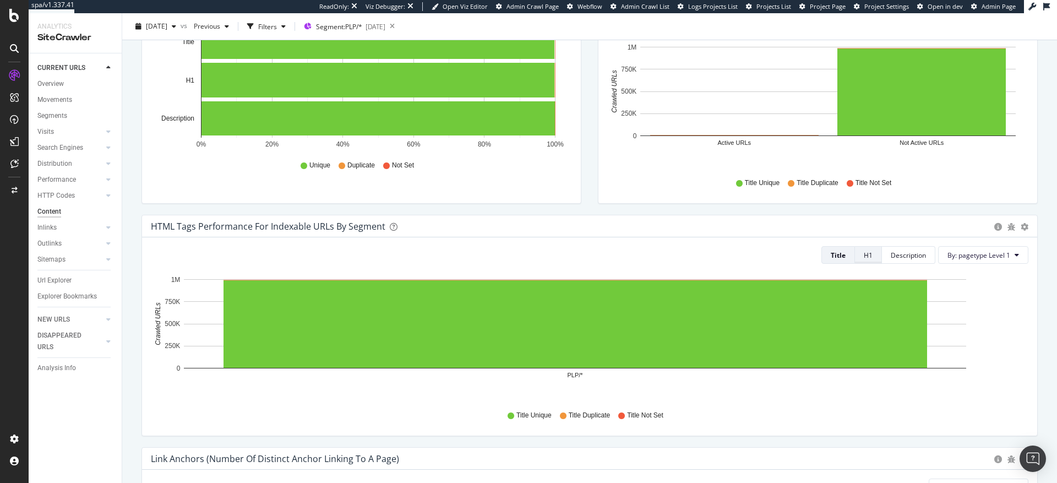
click at [865, 253] on div "H1" at bounding box center [868, 255] width 9 height 9
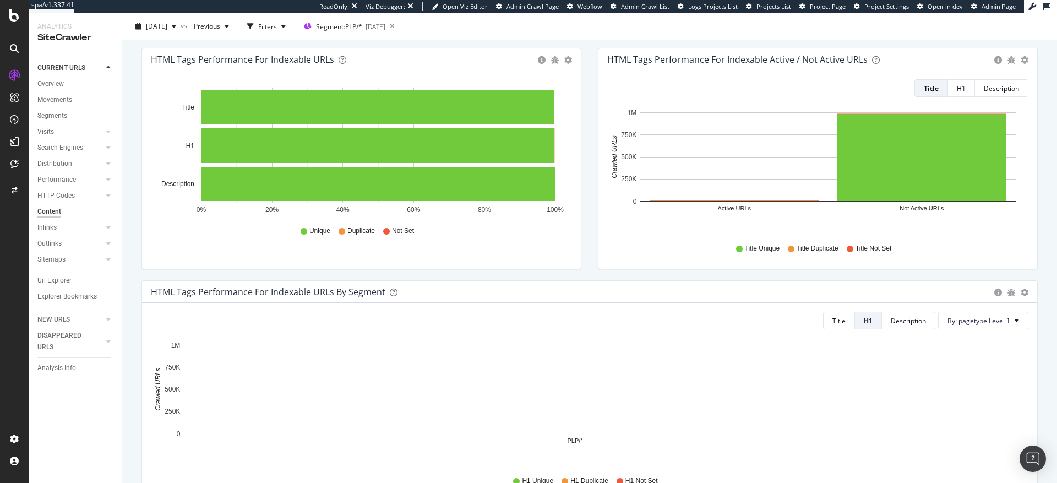
scroll to position [142, 0]
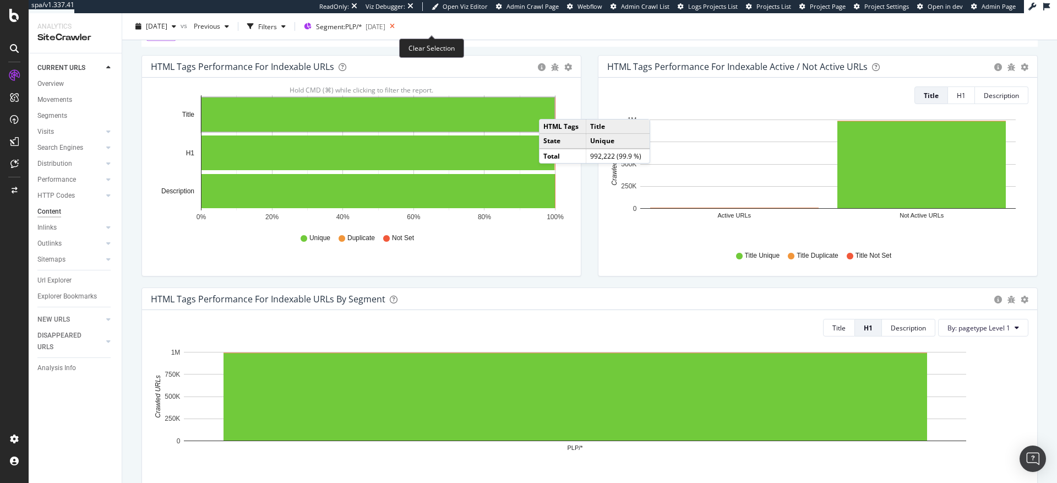
click at [399, 26] on icon at bounding box center [393, 26] width 14 height 15
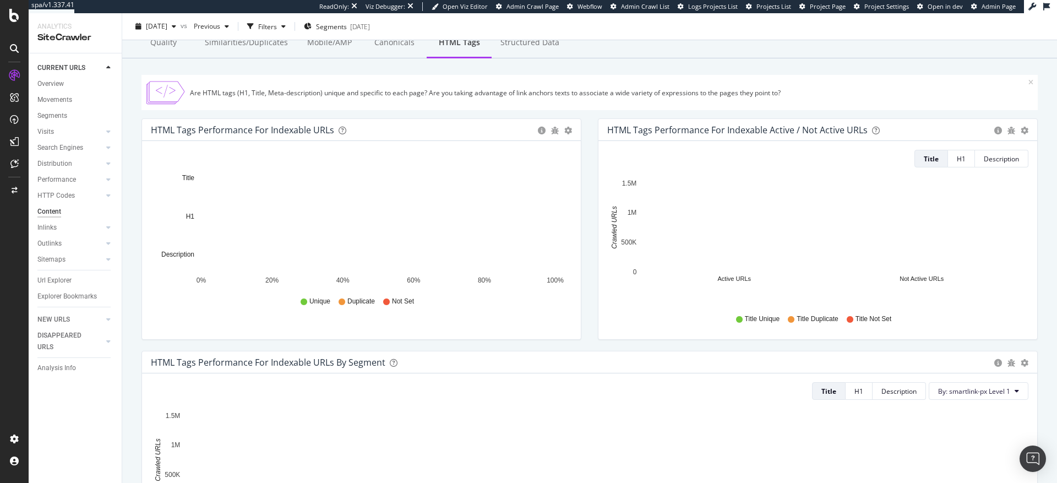
scroll to position [76, 0]
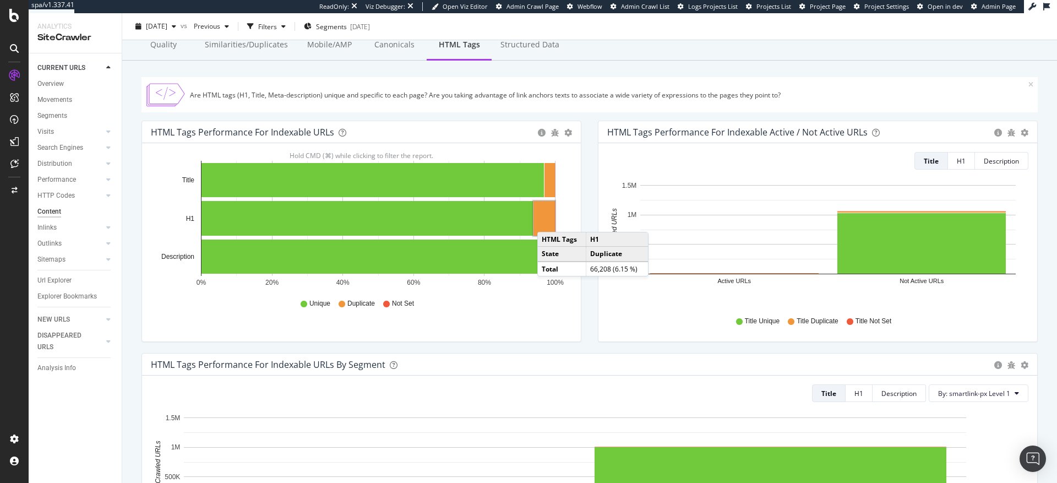
click at [549, 221] on rect "A chart." at bounding box center [544, 218] width 21 height 35
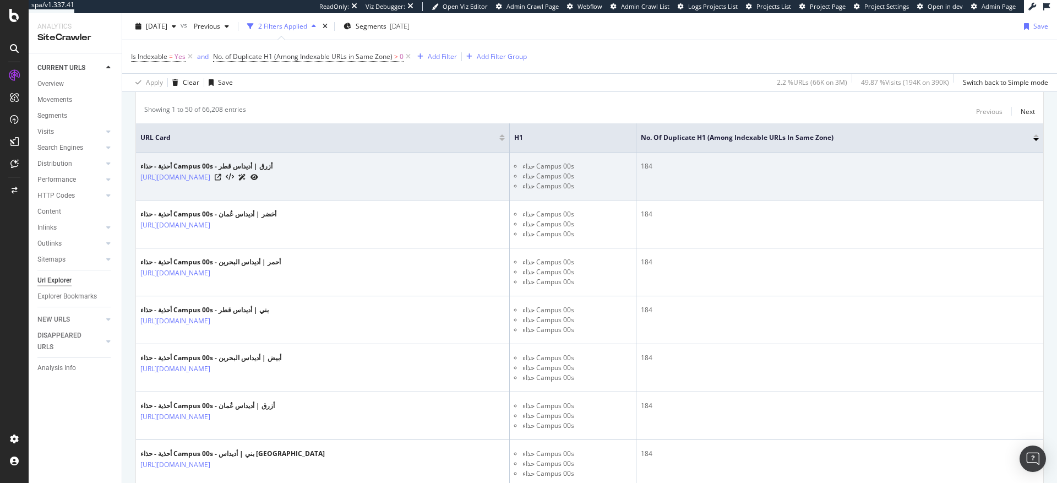
scroll to position [214, 0]
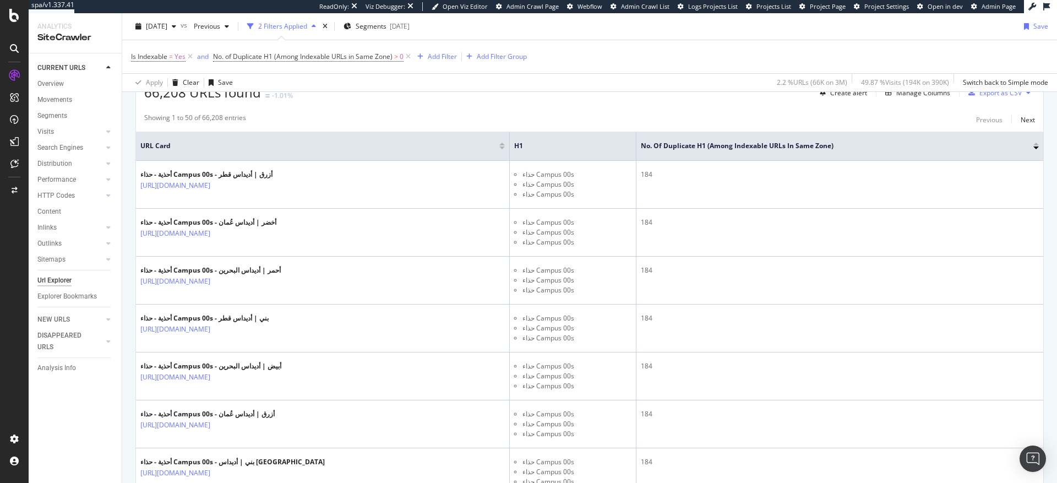
click at [505, 149] on div at bounding box center [503, 147] width 6 height 3
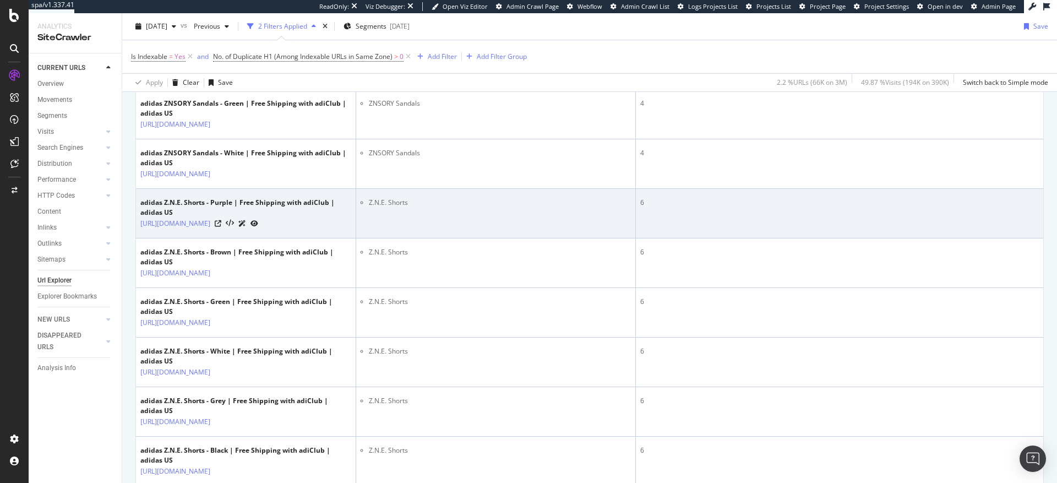
scroll to position [334, 0]
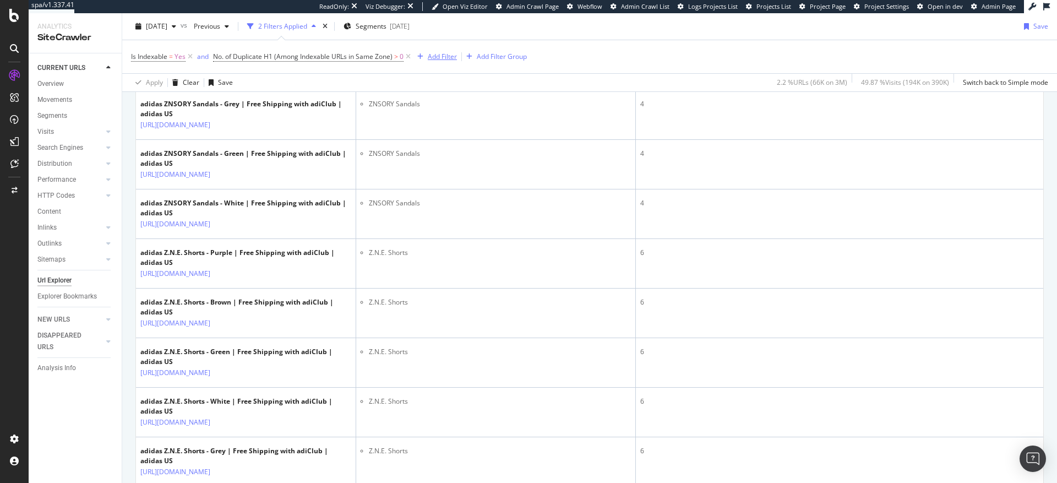
click at [442, 57] on div "Add Filter" at bounding box center [442, 56] width 29 height 9
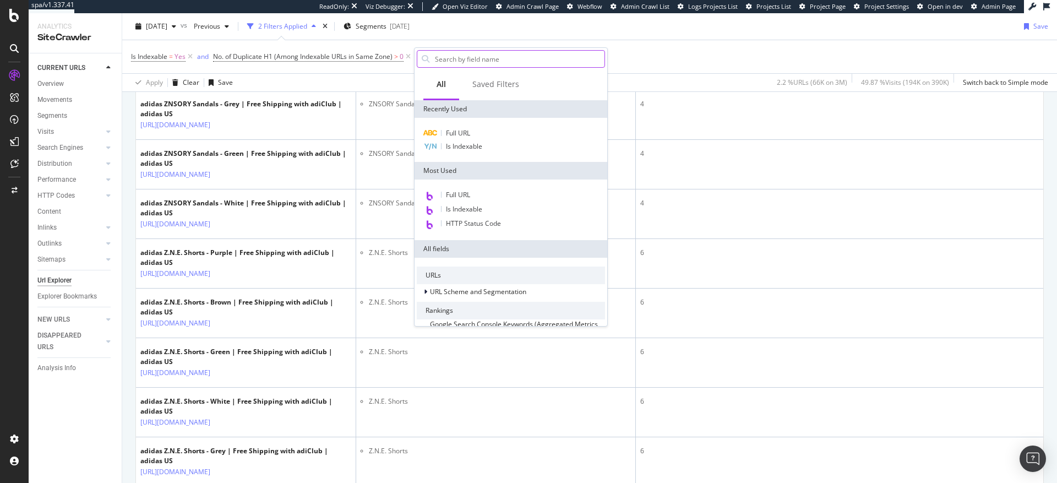
click at [444, 62] on input "text" at bounding box center [519, 59] width 171 height 17
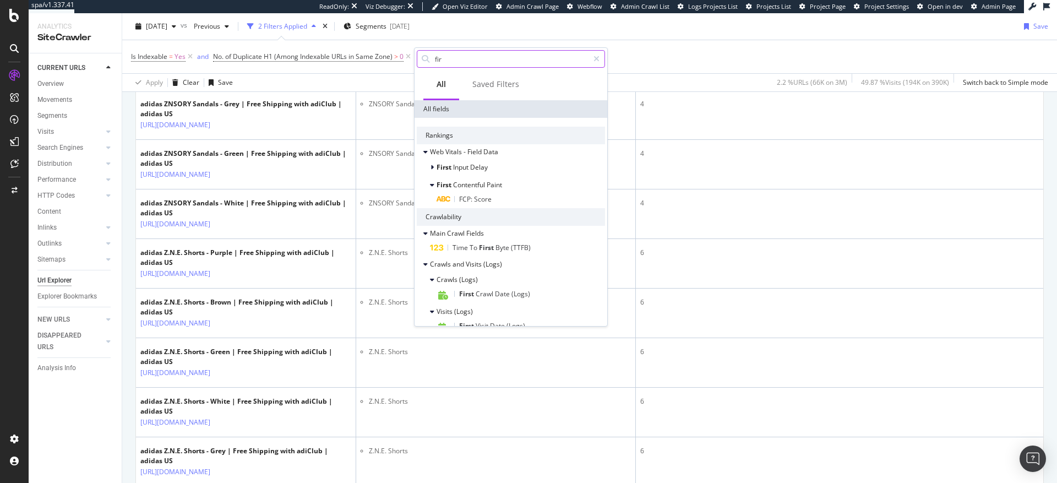
drag, startPoint x: 444, startPoint y: 58, endPoint x: 431, endPoint y: 59, distance: 12.8
click at [431, 59] on div "fir" at bounding box center [511, 59] width 188 height 18
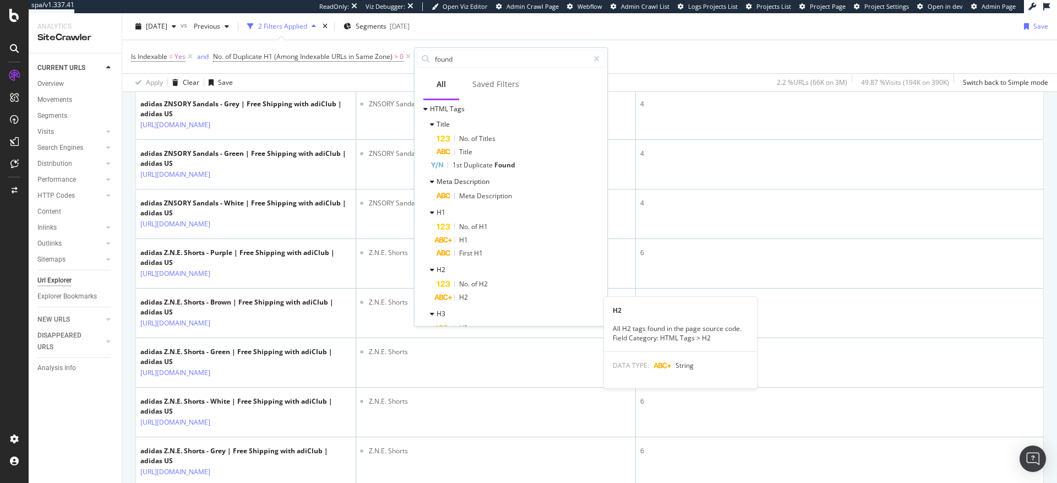
scroll to position [259, 0]
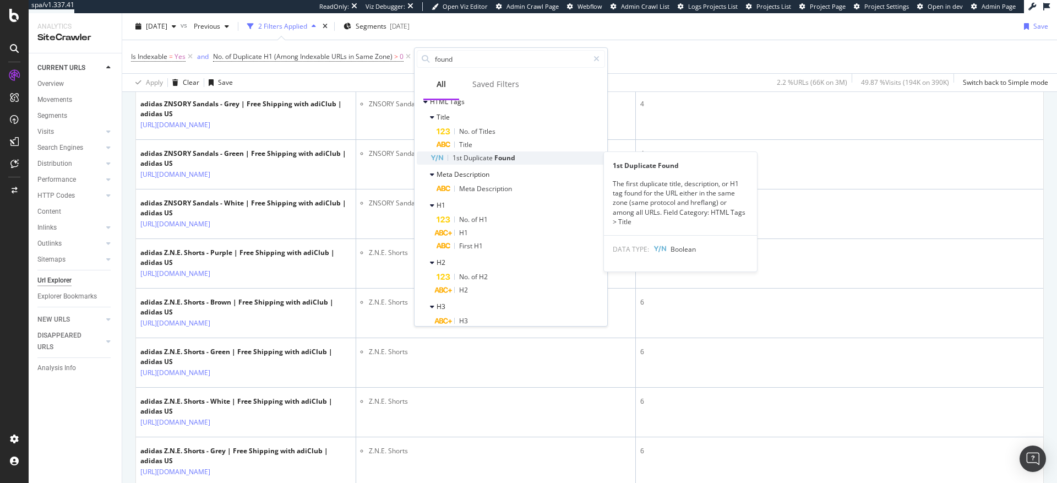
type input "found"
click at [486, 159] on span "Duplicate" at bounding box center [479, 157] width 31 height 9
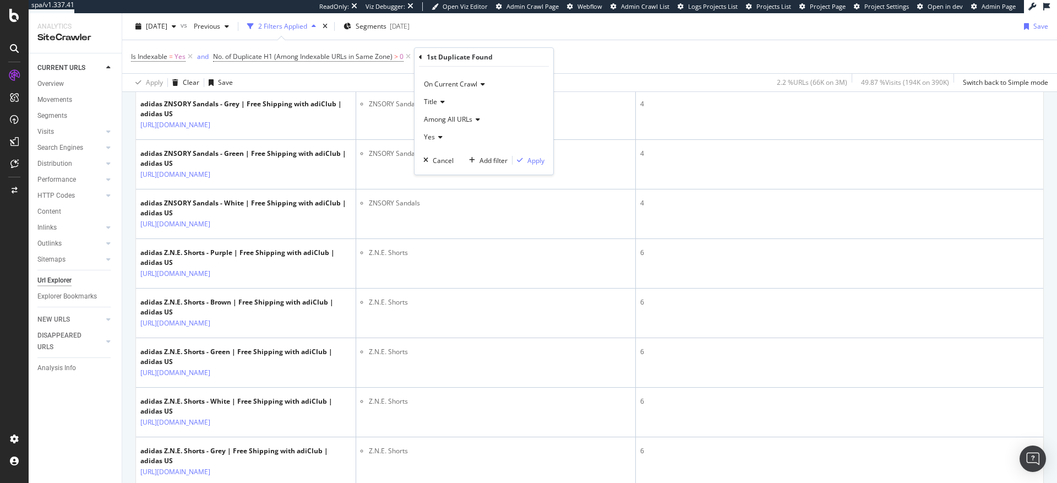
click at [431, 101] on span "Title" at bounding box center [430, 101] width 13 height 9
click at [437, 154] on span "H1" at bounding box center [433, 153] width 9 height 9
click at [476, 120] on icon at bounding box center [477, 119] width 8 height 7
click at [470, 156] on span "Among Other Indexable URLs in Same Zone" at bounding box center [495, 156] width 133 height 9
click at [555, 161] on div "Apply" at bounding box center [556, 160] width 17 height 9
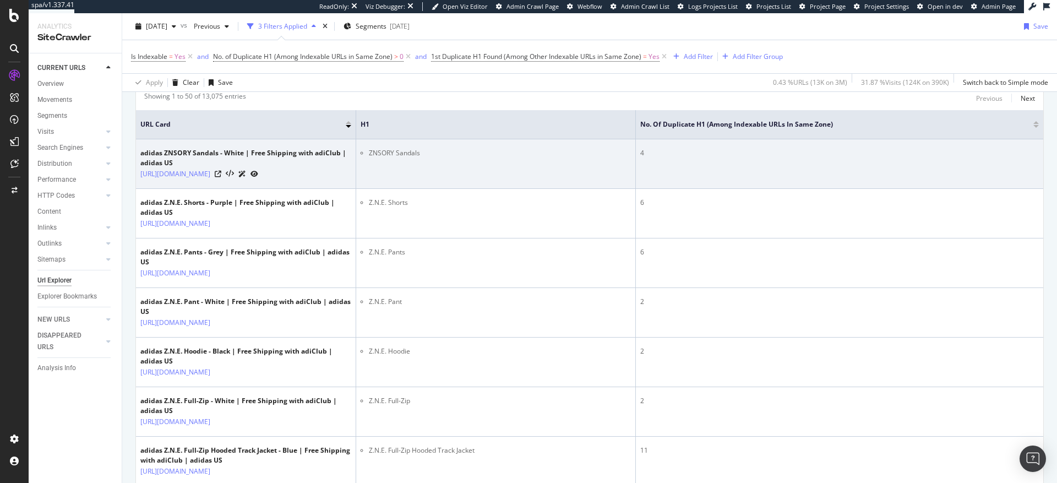
scroll to position [186, 0]
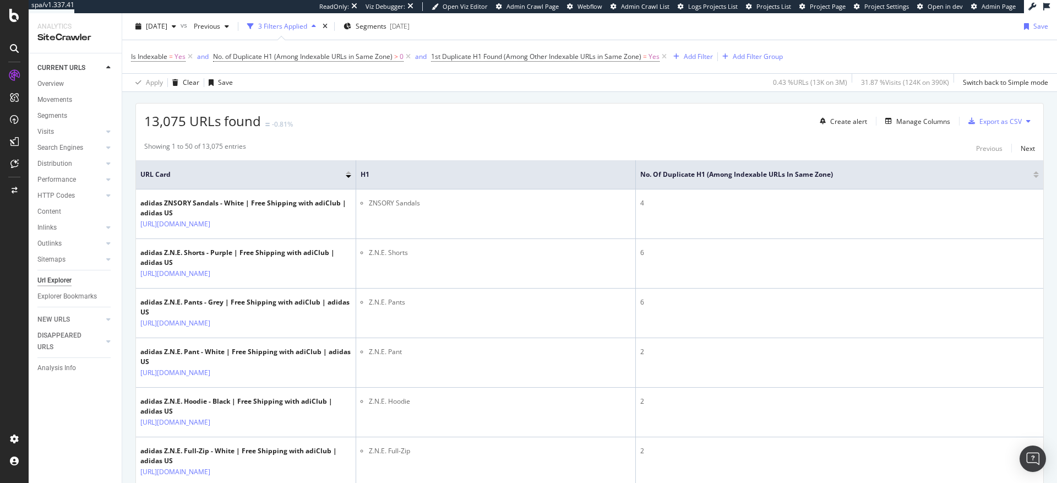
click at [1034, 177] on div at bounding box center [1037, 176] width 6 height 3
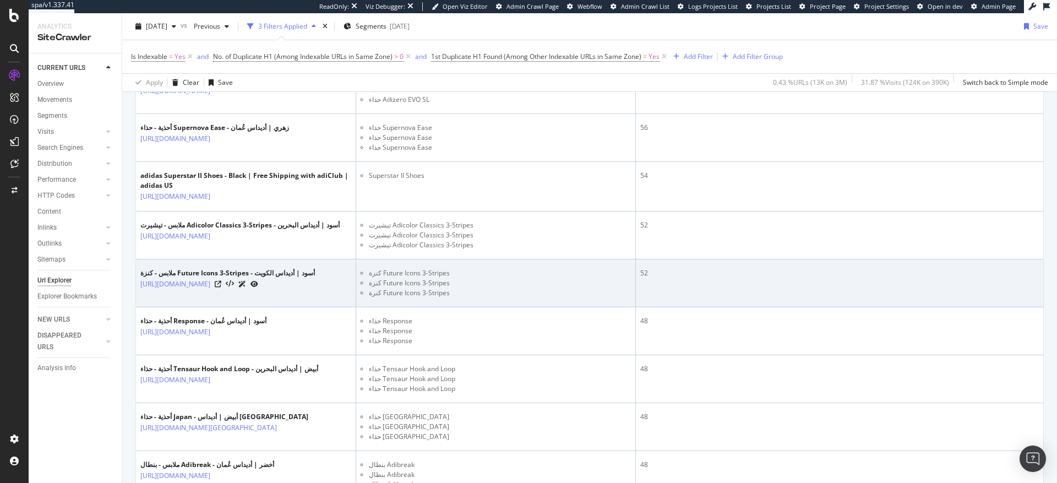
scroll to position [1886, 0]
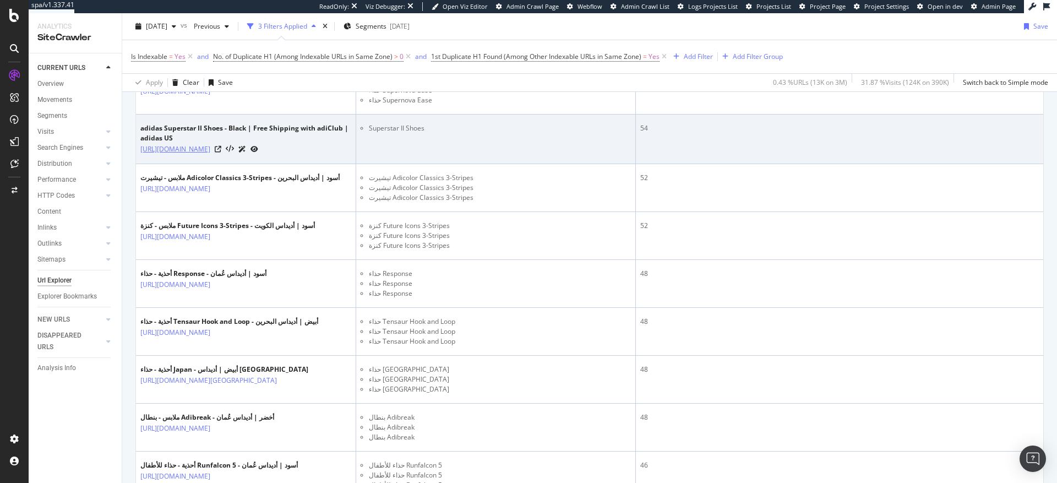
click at [210, 155] on link "https://www.adidas.com/us/superstar-ii-shoes/JI0079.html" at bounding box center [175, 149] width 70 height 11
click at [221, 153] on icon at bounding box center [218, 149] width 7 height 7
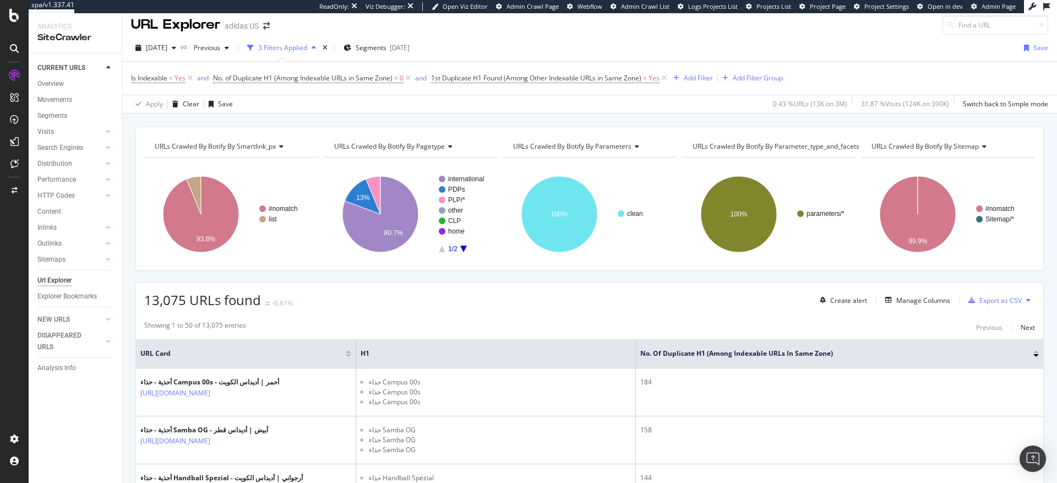
scroll to position [0, 0]
